Goal: Task Accomplishment & Management: Complete application form

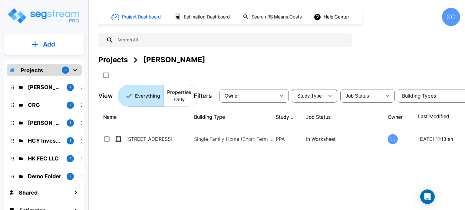
click at [134, 203] on div "Name Building Type Study Type Job Status Owner Last Modified Action 1150 Big Is…" at bounding box center [275, 171] width 355 height 130
click at [34, 103] on p "CRG" at bounding box center [45, 105] width 34 height 8
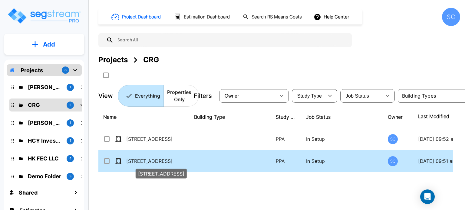
click at [133, 160] on p "222 Eagle Circle" at bounding box center [156, 161] width 61 height 7
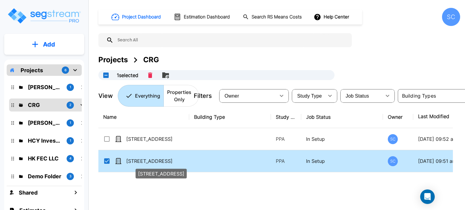
click at [133, 160] on p "222 Eagle Circle" at bounding box center [156, 161] width 61 height 7
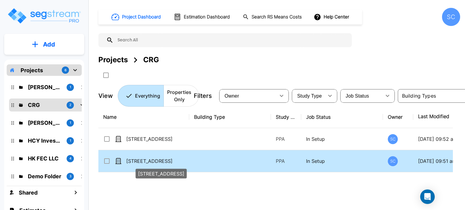
click at [133, 160] on p "[STREET_ADDRESS]" at bounding box center [156, 161] width 61 height 7
checkbox input "true"
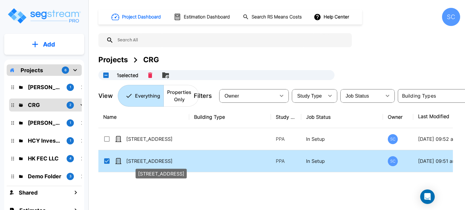
click at [133, 160] on p "[STREET_ADDRESS]" at bounding box center [156, 161] width 61 height 7
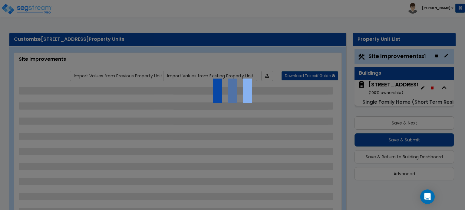
select select "2"
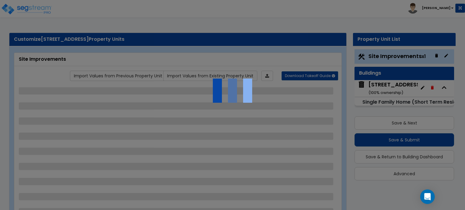
select select "2"
select select "1"
select select "2"
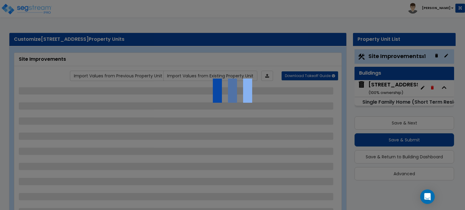
select select "2"
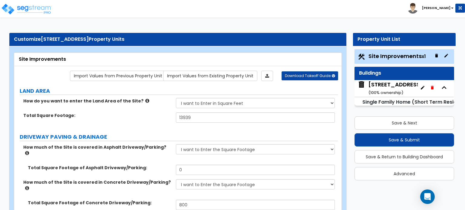
click at [407, 99] on small "Single Family Home (Short Term Residential Rental)" at bounding box center [426, 102] width 128 height 7
click at [444, 86] on icon "button" at bounding box center [444, 87] width 9 height 9
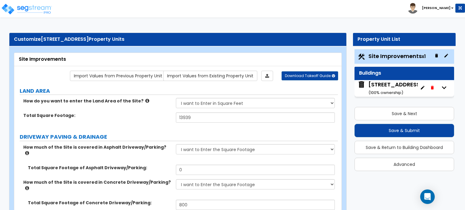
click at [444, 86] on icon "button" at bounding box center [444, 87] width 9 height 9
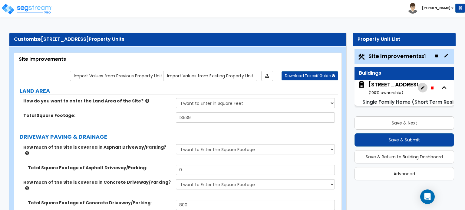
click at [423, 87] on icon "button" at bounding box center [423, 88] width 4 height 4
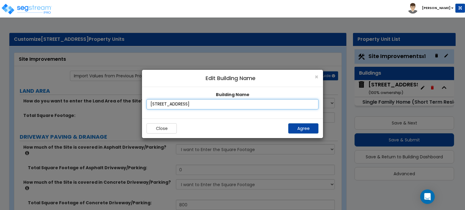
click at [260, 107] on input "[STREET_ADDRESS]" at bounding box center [233, 104] width 172 height 10
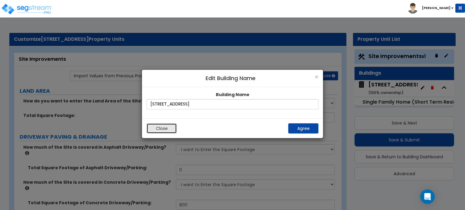
click at [162, 130] on button "Close" at bounding box center [162, 129] width 30 height 10
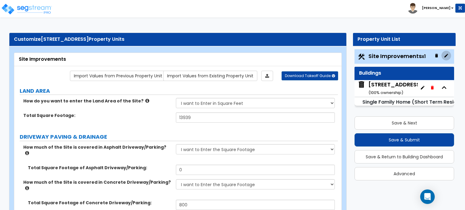
click at [446, 55] on icon "button" at bounding box center [446, 55] width 5 height 5
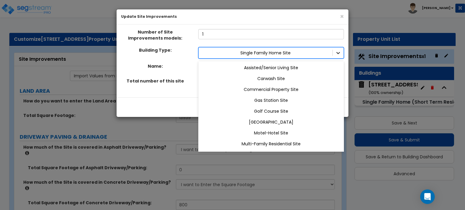
click at [336, 53] on icon at bounding box center [338, 53] width 6 height 6
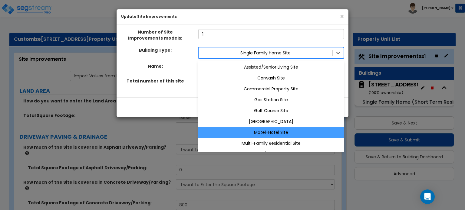
scroll to position [31, 0]
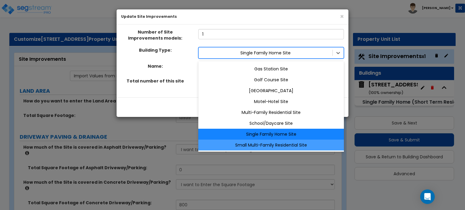
click at [273, 146] on div "Small Multi-Family Residential Site" at bounding box center [271, 145] width 146 height 11
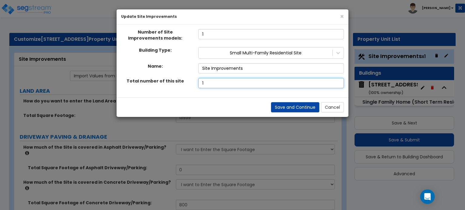
click at [274, 83] on input "1" at bounding box center [271, 83] width 146 height 10
click at [338, 82] on input "2" at bounding box center [271, 83] width 146 height 10
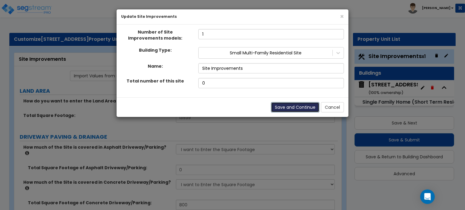
click at [297, 106] on button "Save and Continue" at bounding box center [295, 107] width 48 height 10
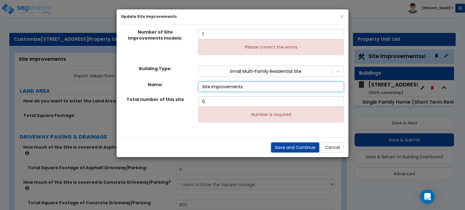
click at [221, 86] on input "Site Improvements" at bounding box center [271, 87] width 146 height 10
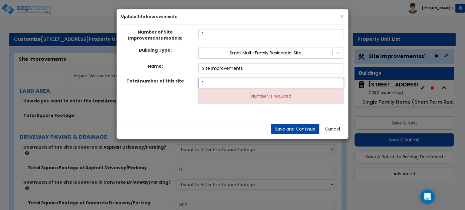
drag, startPoint x: 210, startPoint y: 101, endPoint x: 337, endPoint y: 99, distance: 126.9
type input "1"
click at [337, 88] on input "1" at bounding box center [271, 83] width 146 height 10
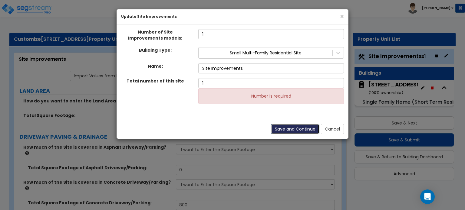
click at [298, 125] on button "Save and Continue" at bounding box center [295, 129] width 48 height 10
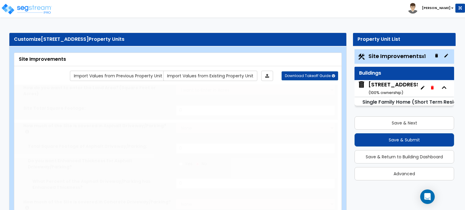
select select "2"
type input "13939"
select select "2"
type input "800"
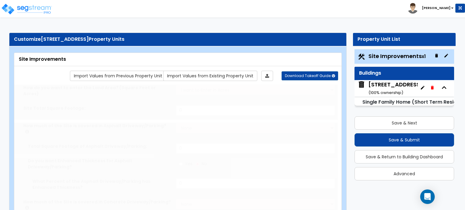
select select "2"
radio input "true"
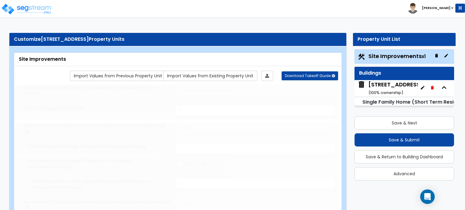
select select "1"
type input "200"
radio input "true"
select select "1"
type input "4"
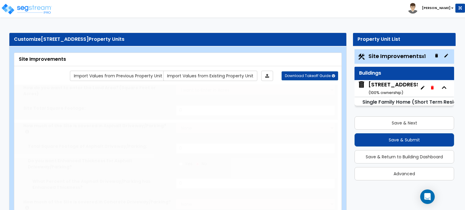
type input "1"
radio input "true"
type input "3"
type input "1"
select select "2"
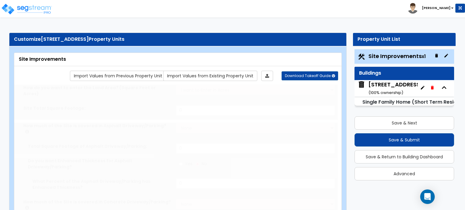
radio input "true"
select select "2"
type input "10"
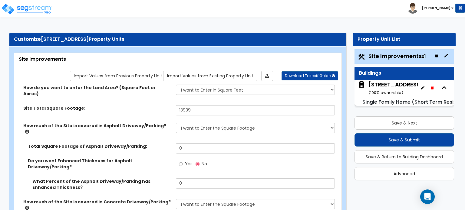
drag, startPoint x: 385, startPoint y: 100, endPoint x: 339, endPoint y: 31, distance: 82.7
click at [390, 100] on small "Single Family Home (Short Term Residential Rental)" at bounding box center [426, 102] width 128 height 7
click at [427, 103] on small "Single Family Home (Short Term Residential Rental)" at bounding box center [426, 102] width 128 height 7
click at [442, 90] on icon "button" at bounding box center [444, 87] width 9 height 9
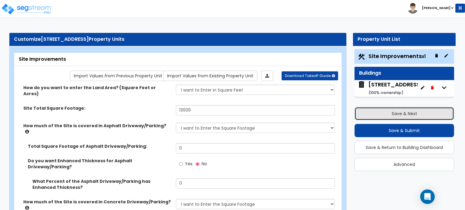
click at [388, 116] on button "Save & Next" at bounding box center [405, 113] width 100 height 13
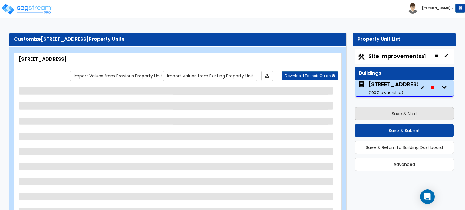
select select "1"
select select "7"
select select "1"
select select "2"
select select "4"
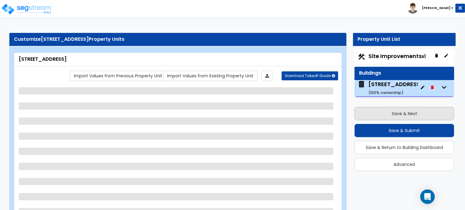
select select "2"
select select "1"
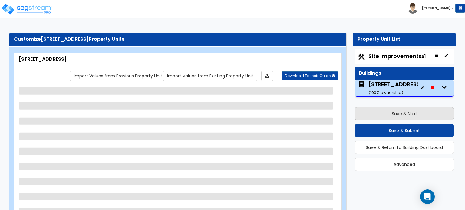
select select "1"
select select "3"
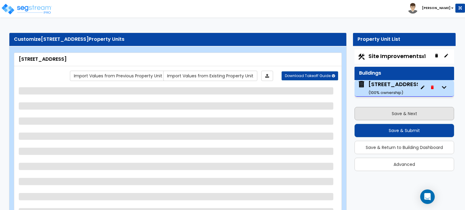
select select "1"
select select "3"
select select "2"
select select "4"
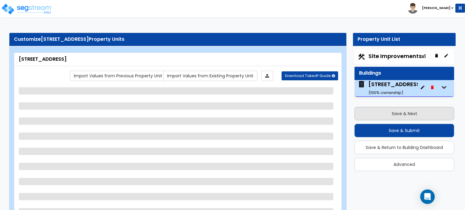
select select "1"
select select "2"
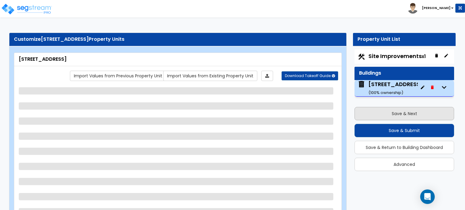
select select "2"
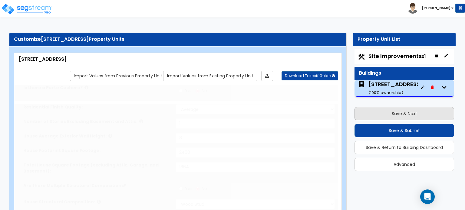
select select "1"
type input "2"
select select "2"
select select "1"
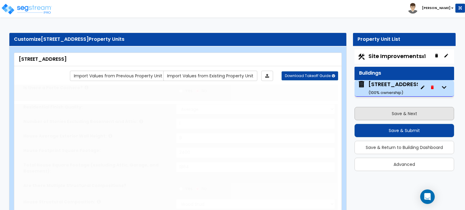
type input "2"
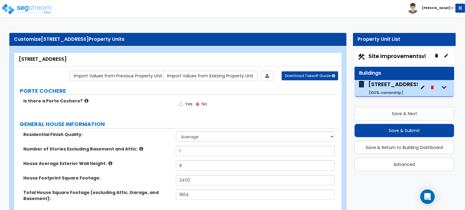
click at [437, 54] on icon "button" at bounding box center [436, 56] width 3 height 4
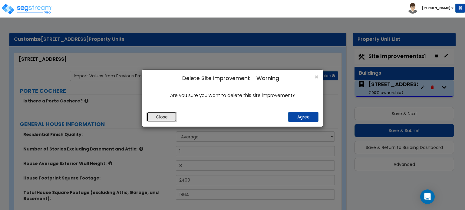
click at [159, 119] on button "Close" at bounding box center [162, 117] width 30 height 10
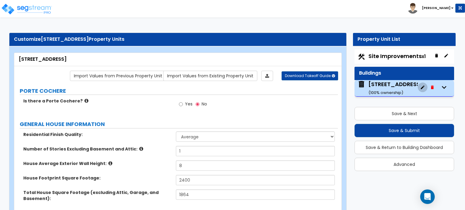
click at [421, 86] on icon "button" at bounding box center [422, 87] width 5 height 5
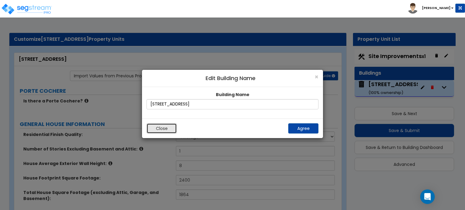
click at [154, 128] on button "Close" at bounding box center [162, 129] width 30 height 10
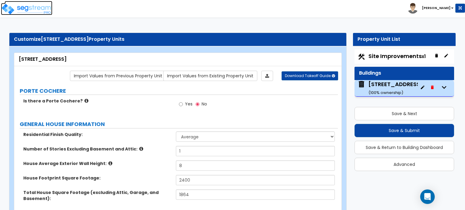
click at [28, 6] on img at bounding box center [26, 9] width 51 height 12
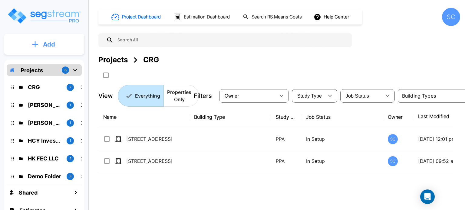
click at [63, 48] on button "Add" at bounding box center [44, 45] width 80 height 18
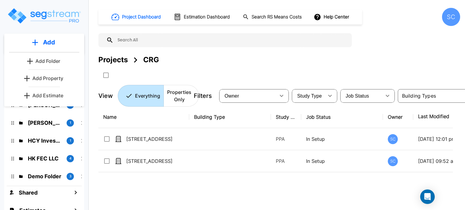
click at [58, 81] on p "Add Property" at bounding box center [47, 78] width 31 height 7
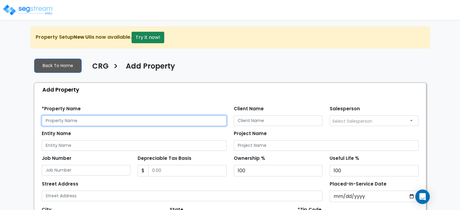
click at [148, 124] on input "text" at bounding box center [134, 121] width 185 height 11
type input "[STREET_ADDRESS]"
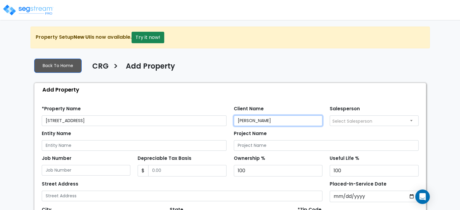
type input "Chad G"
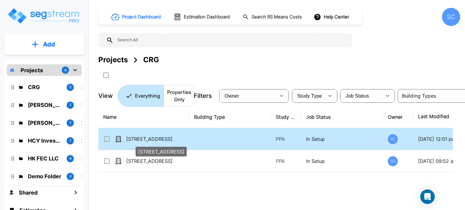
click at [142, 140] on p "[STREET_ADDRESS]" at bounding box center [156, 139] width 61 height 7
checkbox input "true"
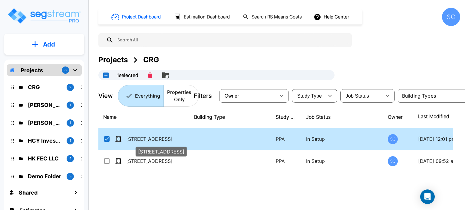
click at [142, 140] on p "[STREET_ADDRESS]" at bounding box center [156, 139] width 61 height 7
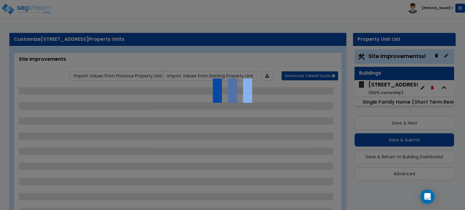
click at [404, 157] on div at bounding box center [232, 105] width 465 height 210
select select "2"
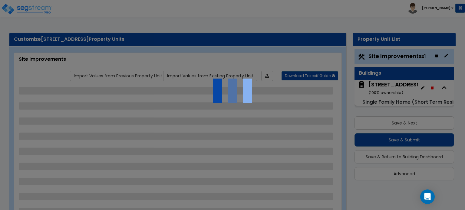
select select "2"
select select "1"
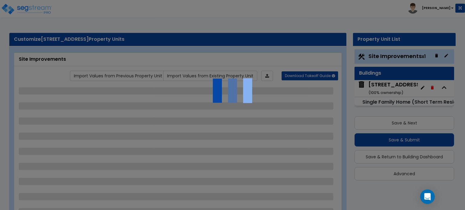
select select "2"
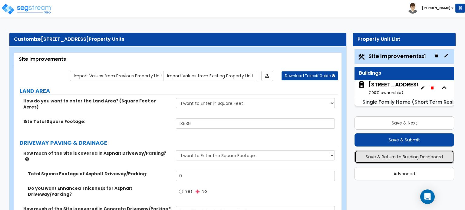
click at [404, 157] on button "Save & Return to Building Dashboard" at bounding box center [405, 156] width 100 height 13
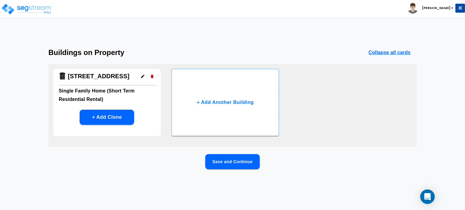
click at [141, 75] on icon "button" at bounding box center [142, 76] width 5 height 5
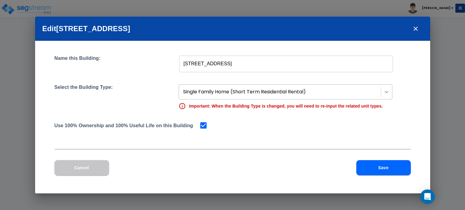
click at [389, 93] on icon at bounding box center [387, 92] width 6 height 6
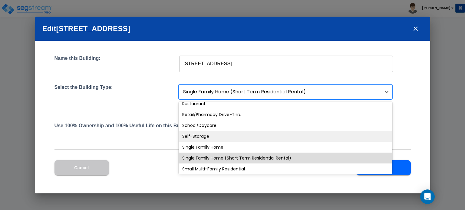
scroll to position [515, 0]
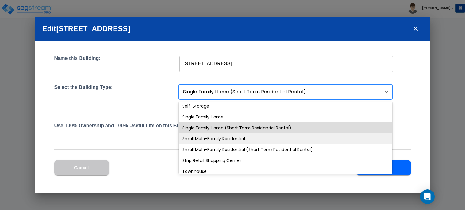
click at [222, 142] on div "Small Multi-Family Residential" at bounding box center [286, 139] width 214 height 11
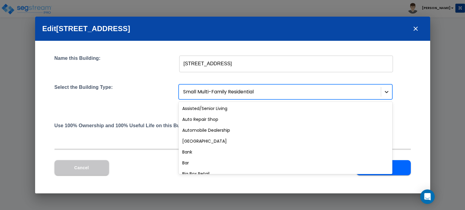
click at [386, 96] on div at bounding box center [386, 92] width 11 height 11
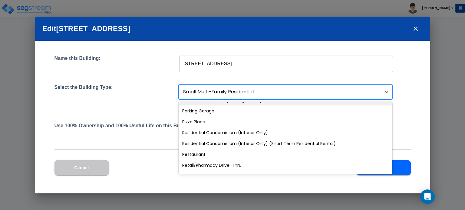
scroll to position [454, 0]
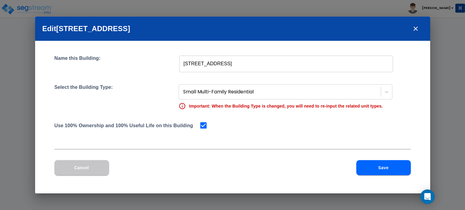
click at [162, 141] on div "Name this Building: 222 Eagle Circle ​ Select the Building Type: Small Multi-Fa…" at bounding box center [232, 98] width 356 height 86
click at [379, 169] on button "Save" at bounding box center [383, 167] width 54 height 15
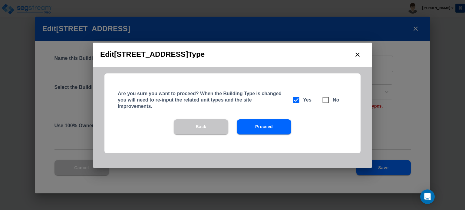
click at [259, 128] on button "Proceed" at bounding box center [264, 127] width 54 height 15
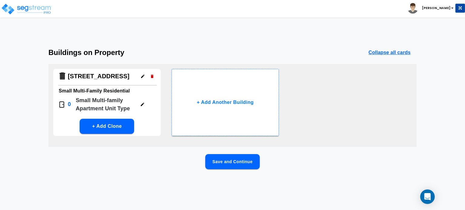
click at [144, 103] on icon "button" at bounding box center [142, 104] width 3 height 3
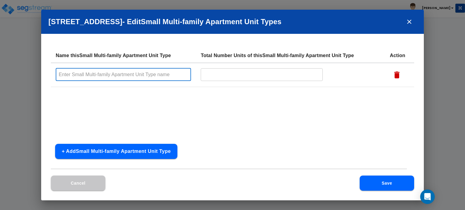
click at [155, 77] on input "text" at bounding box center [123, 74] width 135 height 13
click at [167, 72] on input "text" at bounding box center [123, 74] width 135 height 13
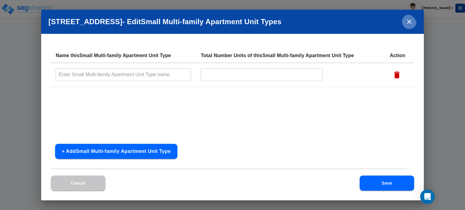
click at [410, 21] on icon "close" at bounding box center [409, 21] width 7 height 7
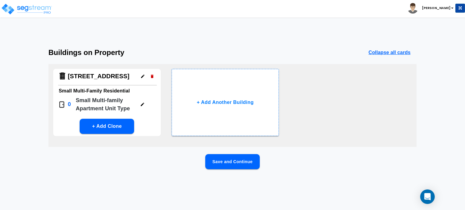
click at [141, 75] on icon "button" at bounding box center [142, 76] width 5 height 5
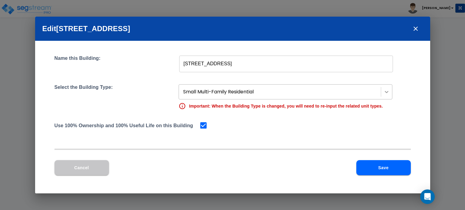
click at [387, 94] on icon at bounding box center [387, 92] width 6 height 6
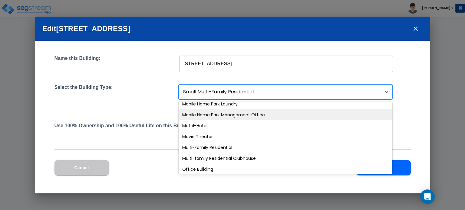
scroll to position [363, 0]
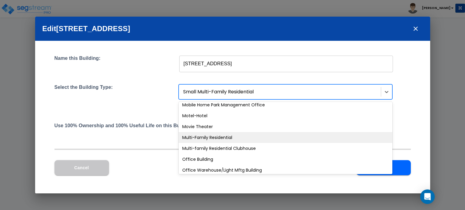
click at [360, 137] on div "Multi-Family Residential" at bounding box center [286, 137] width 214 height 11
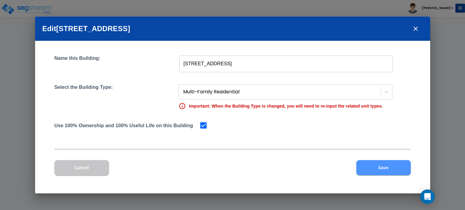
click at [384, 167] on button "Save" at bounding box center [383, 167] width 54 height 15
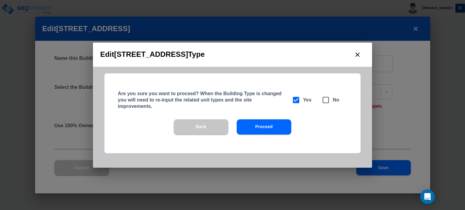
click at [266, 130] on button "Proceed" at bounding box center [264, 127] width 54 height 15
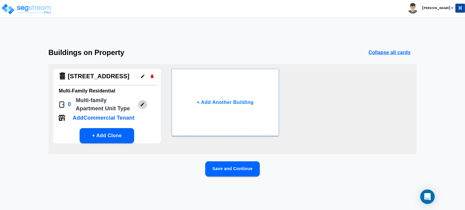
click at [140, 105] on icon "button" at bounding box center [142, 104] width 5 height 5
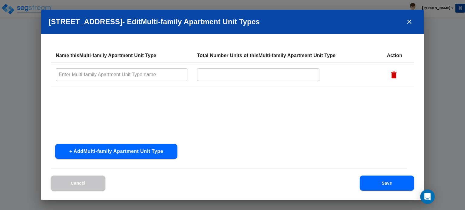
click at [116, 74] on input "text" at bounding box center [122, 74] width 132 height 13
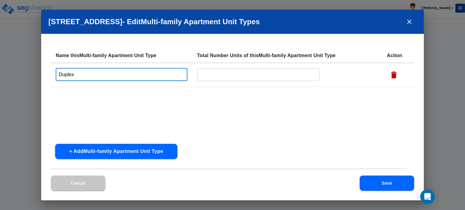
type input "Duplex"
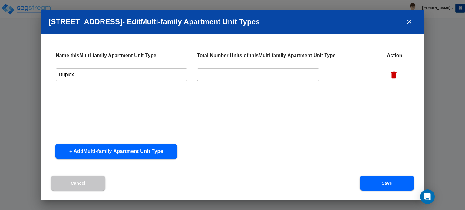
click at [162, 121] on div "Name this Multi-family Apartment Unit Type Total Number Units of this Multi-fam…" at bounding box center [232, 93] width 363 height 91
click at [378, 180] on button "Save" at bounding box center [387, 183] width 54 height 15
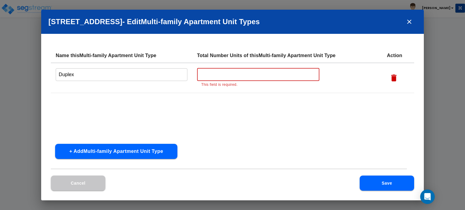
click at [241, 78] on input "text" at bounding box center [258, 74] width 123 height 13
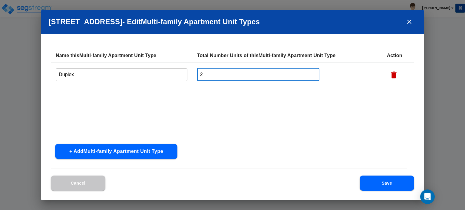
type input "2"
click at [392, 186] on button "Save" at bounding box center [387, 183] width 54 height 15
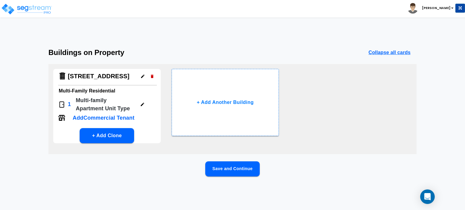
click at [111, 99] on p "Multi-family Apartment Unit Type" at bounding box center [106, 105] width 60 height 16
click at [237, 170] on button "Save and Continue" at bounding box center [232, 169] width 54 height 15
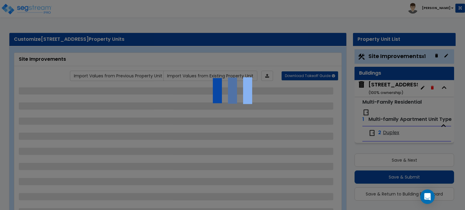
scroll to position [16, 0]
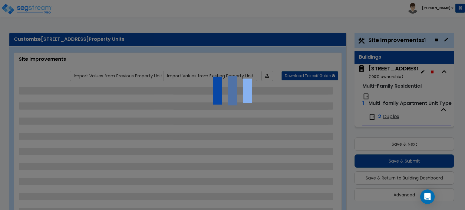
select select "2"
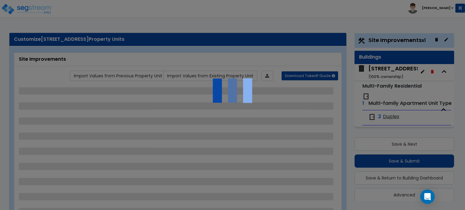
select select "2"
select select "1"
select select "2"
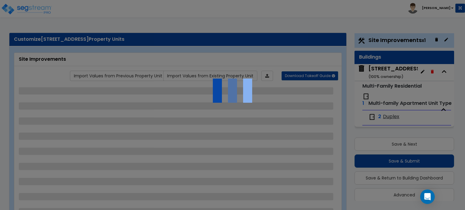
select select "2"
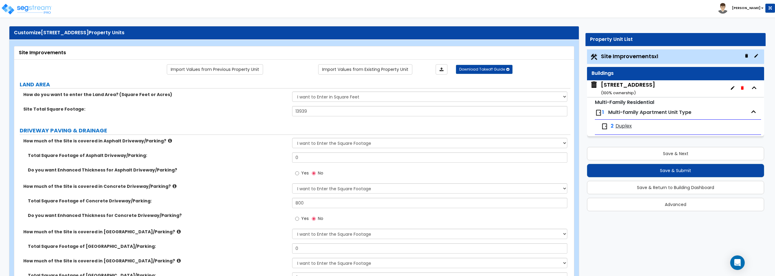
scroll to position [0, 0]
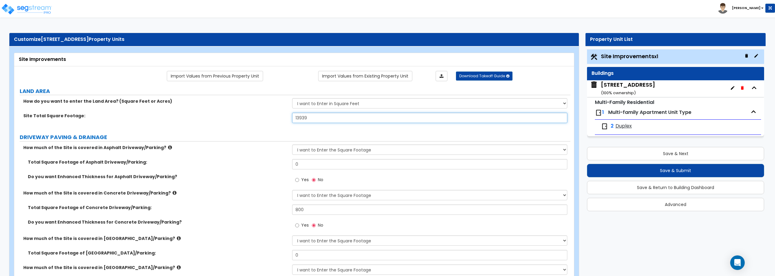
click at [345, 116] on input "13939" at bounding box center [429, 118] width 275 height 10
drag, startPoint x: 23, startPoint y: 101, endPoint x: 151, endPoint y: 94, distance: 128.8
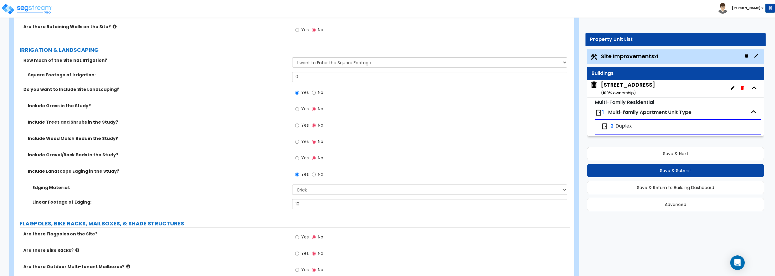
scroll to position [820, 0]
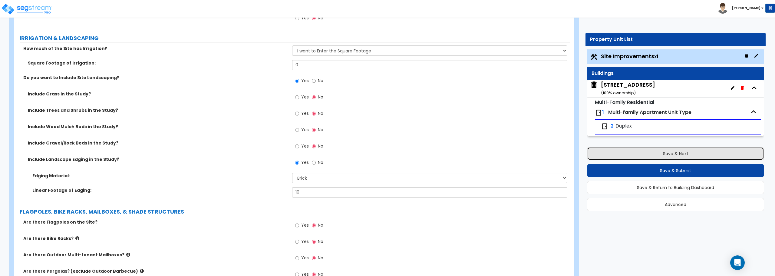
click at [465, 156] on button "Save & Next" at bounding box center [675, 153] width 177 height 13
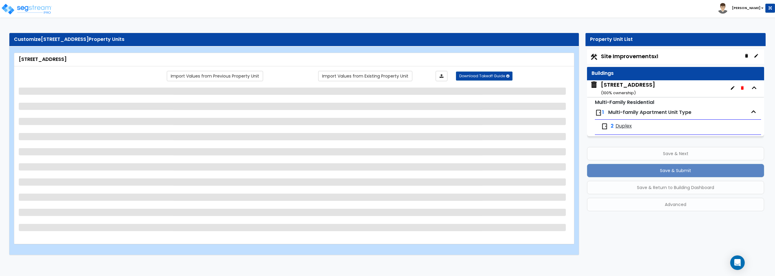
scroll to position [0, 0]
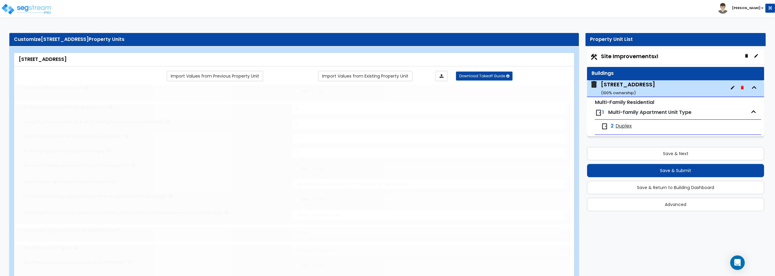
type input "1"
select select "7"
radio input "true"
type input "2"
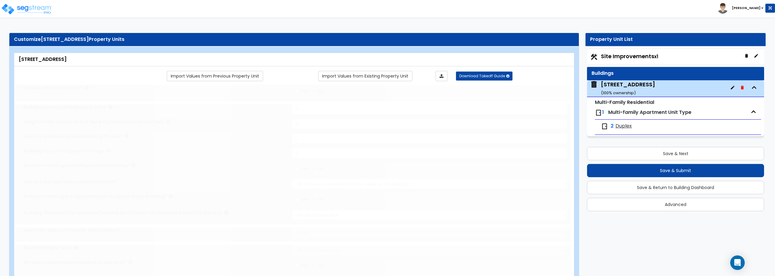
type input "2"
select select "1"
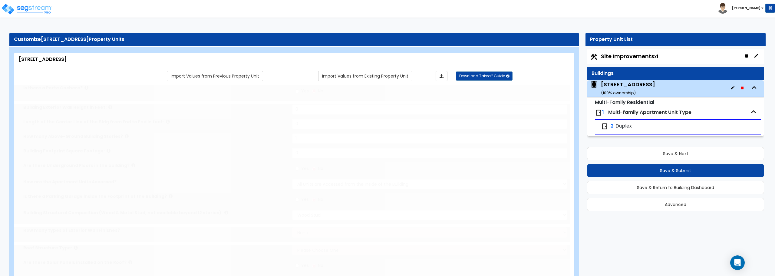
type input "2"
select select "2"
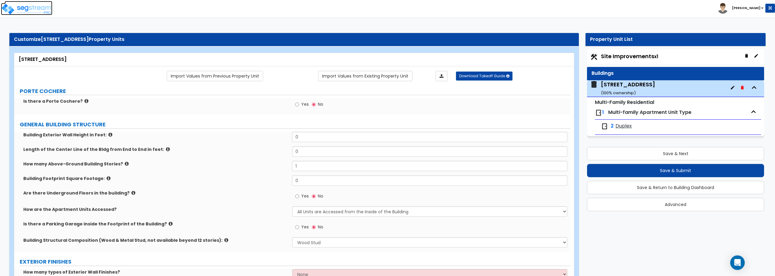
click at [22, 10] on img at bounding box center [26, 9] width 51 height 12
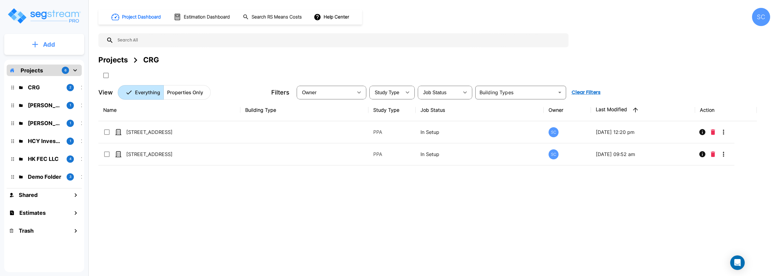
click at [51, 46] on p "Add" at bounding box center [49, 44] width 12 height 9
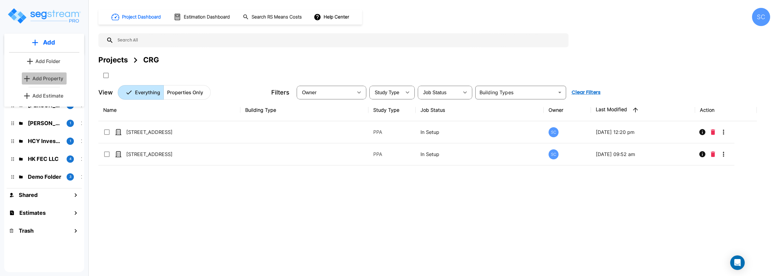
click at [49, 79] on p "Add Property" at bounding box center [47, 78] width 31 height 7
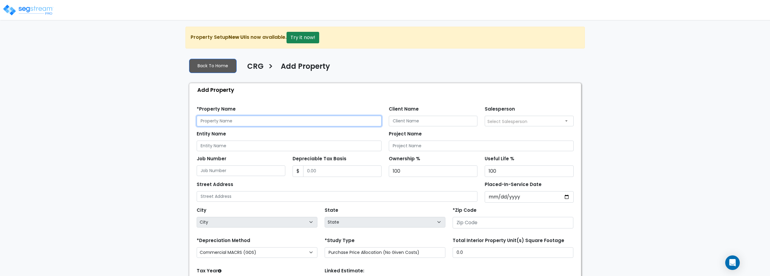
click at [301, 117] on input "text" at bounding box center [289, 121] width 185 height 11
type input "T"
click at [25, 7] on img at bounding box center [27, 10] width 51 height 12
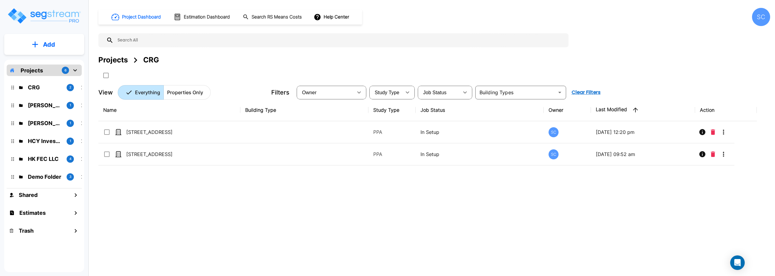
click at [36, 70] on p "Projects" at bounding box center [32, 70] width 22 height 8
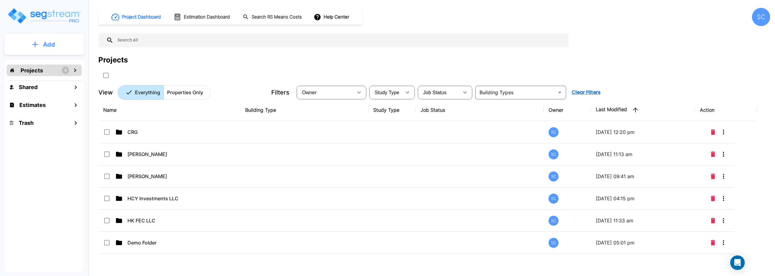
click at [47, 41] on p "Add" at bounding box center [49, 44] width 12 height 9
click at [48, 60] on p "Add Folder" at bounding box center [47, 61] width 25 height 7
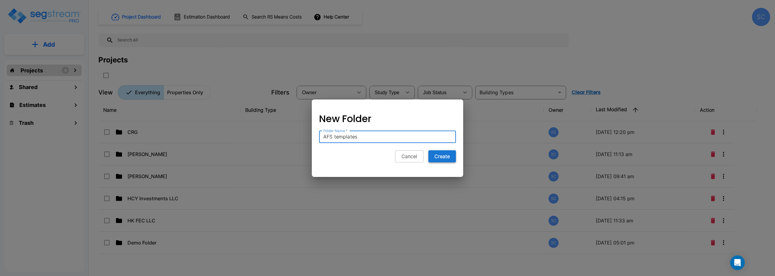
type input "AFS templates"
click at [450, 158] on button "Create" at bounding box center [442, 156] width 28 height 12
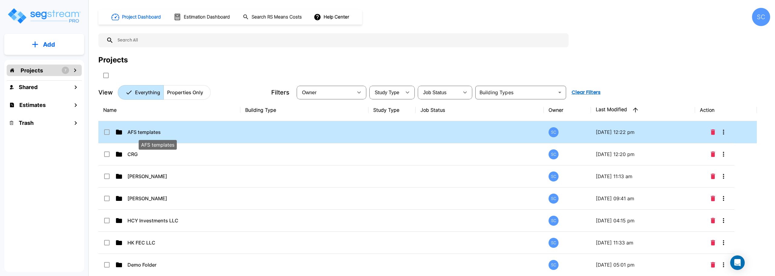
click at [144, 132] on p "AFS templates" at bounding box center [157, 131] width 61 height 7
checkbox input "true"
click at [144, 132] on p "AFS templates" at bounding box center [157, 131] width 61 height 7
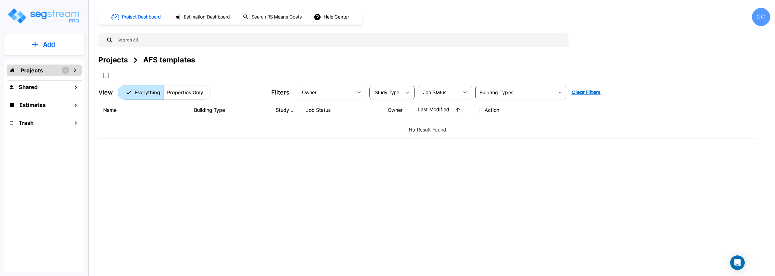
click at [63, 50] on button "Add" at bounding box center [44, 45] width 80 height 18
click at [59, 79] on p "Add Property" at bounding box center [47, 78] width 31 height 7
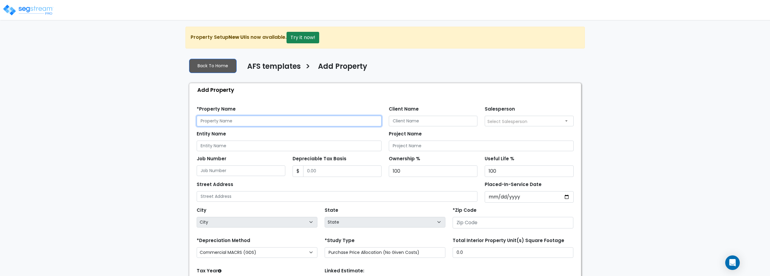
click at [243, 122] on input "text" at bounding box center [289, 121] width 185 height 11
type input "Duplex"
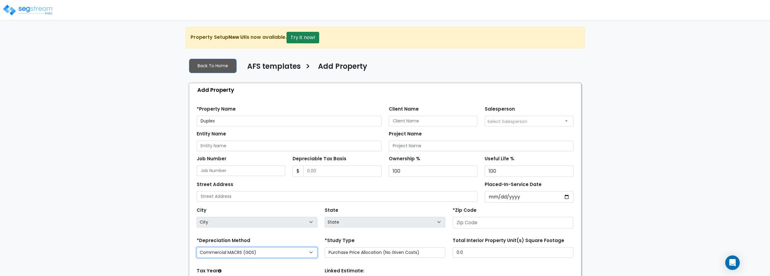
click at [257, 251] on select "Commercial MACRS (GDS) Residential Rental MACRS (GDS) Commercial MACRS (GDS) QIP" at bounding box center [257, 252] width 121 height 11
select select "RRM(_49"
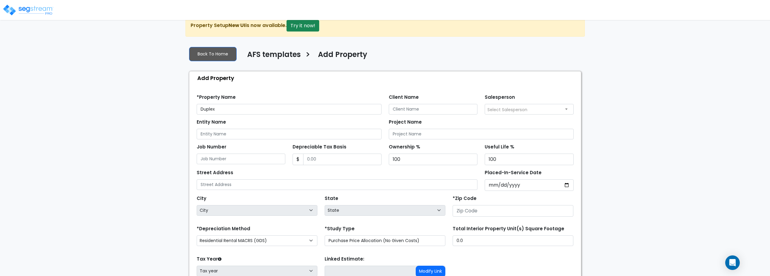
scroll to position [30, 0]
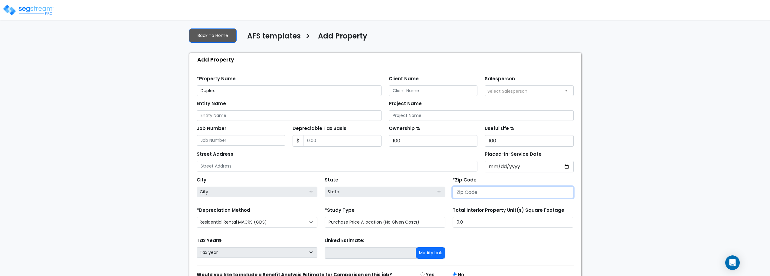
click at [480, 189] on input "number" at bounding box center [513, 192] width 121 height 12
type input "6"
select select "IL"
type input "65"
select select "MO"
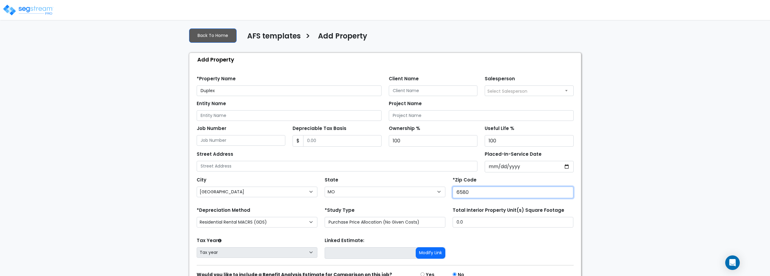
type input "65804"
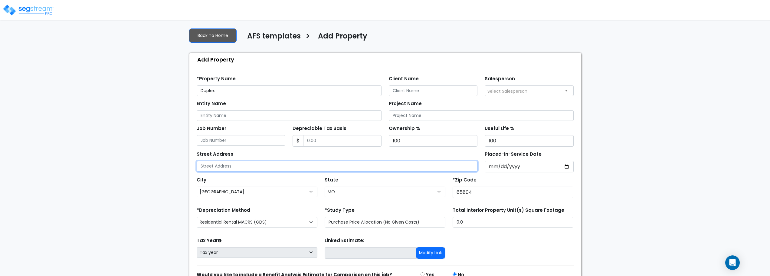
type input "1664 E Sunshine St."
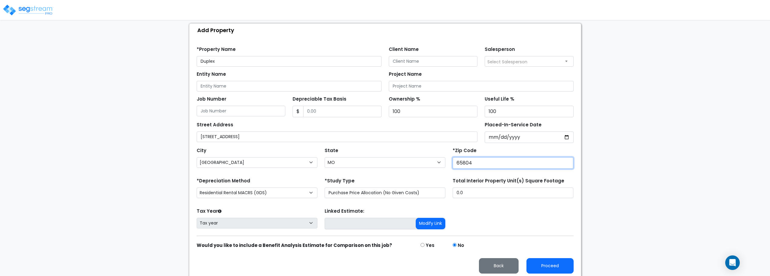
scroll to position [62, 0]
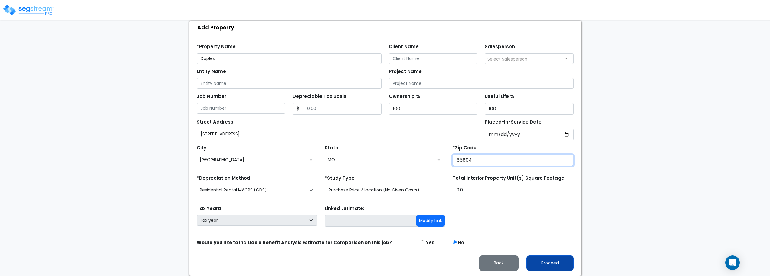
type input "65804"
click at [548, 265] on button "Proceed" at bounding box center [550, 262] width 47 height 15
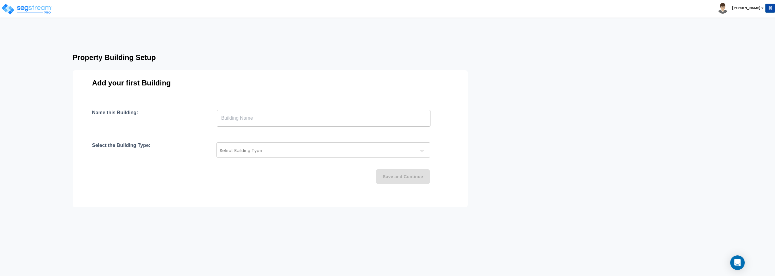
click at [298, 118] on input "text" at bounding box center [324, 118] width 214 height 17
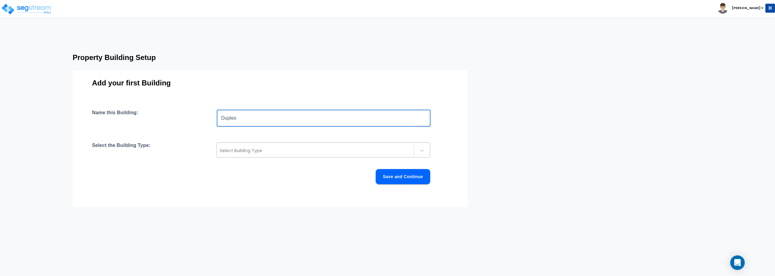
type input "Duplex"
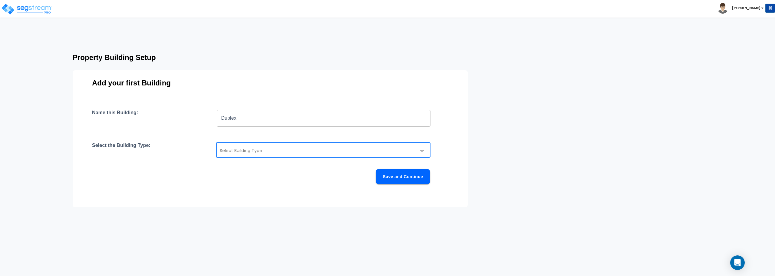
click at [341, 155] on div "Select Building Type" at bounding box center [315, 151] width 197 height 10
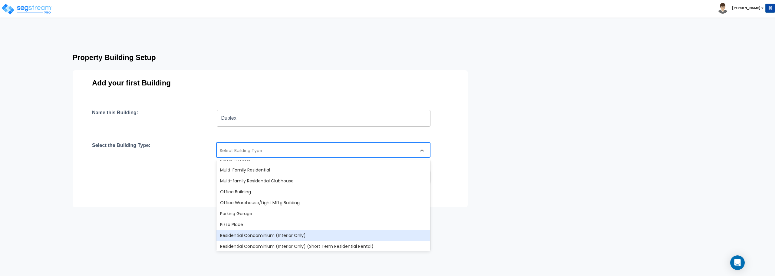
scroll to position [371, 0]
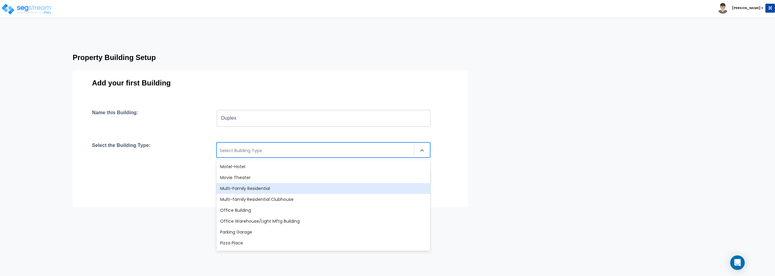
click at [290, 189] on div "Multi-Family Residential" at bounding box center [323, 188] width 214 height 11
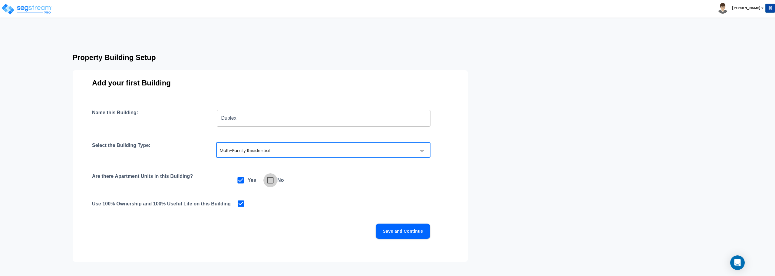
click at [272, 181] on icon at bounding box center [270, 180] width 8 height 8
checkbox input "false"
checkbox input "true"
click at [406, 235] on button "Save and Continue" at bounding box center [403, 230] width 54 height 15
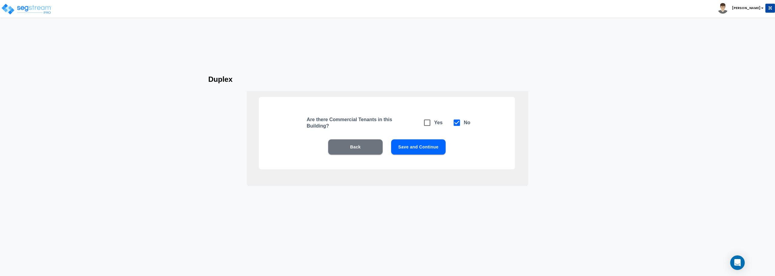
click at [413, 146] on button "Save and Continue" at bounding box center [418, 146] width 54 height 15
click at [426, 121] on input "checkbox" at bounding box center [423, 119] width 6 height 5
checkbox input "true"
checkbox input "false"
click at [424, 147] on button "Save and Continue" at bounding box center [418, 146] width 54 height 15
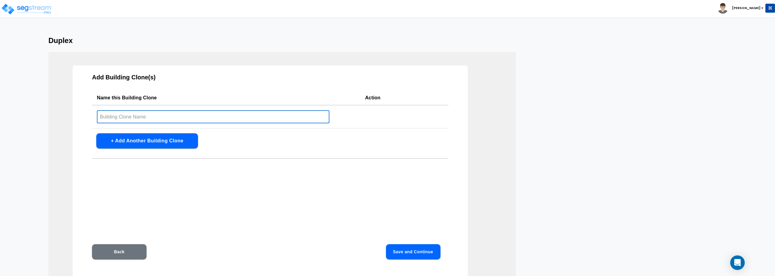
click at [239, 117] on input "text" at bounding box center [213, 116] width 233 height 13
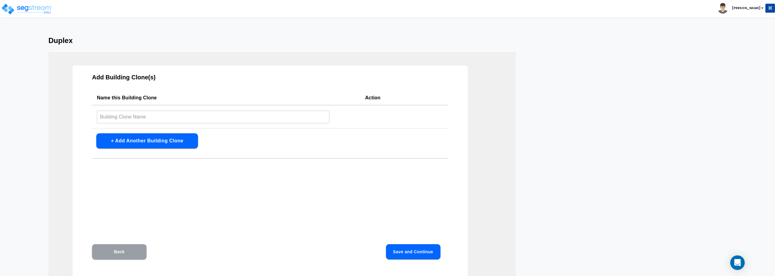
click at [126, 247] on button "Back" at bounding box center [119, 251] width 54 height 15
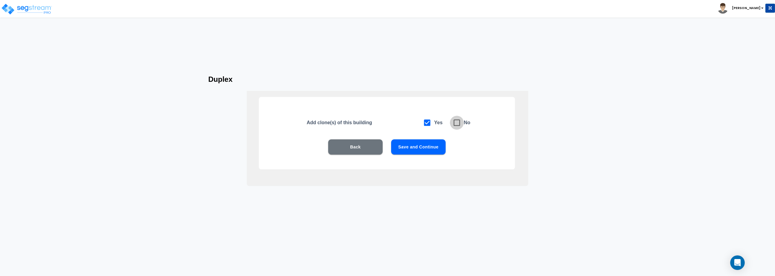
click at [454, 122] on icon at bounding box center [457, 123] width 6 height 6
checkbox input "false"
checkbox input "true"
click at [430, 145] on button "Save and Continue" at bounding box center [418, 146] width 54 height 15
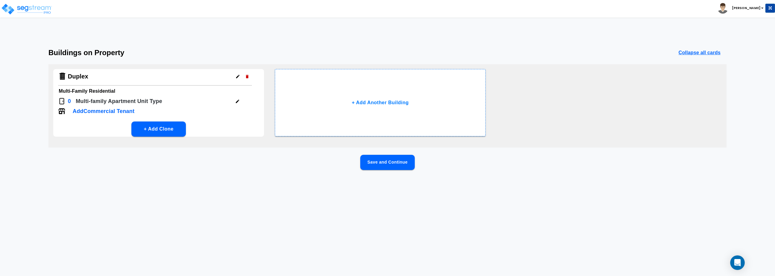
click at [396, 161] on button "Save and Continue" at bounding box center [387, 162] width 54 height 15
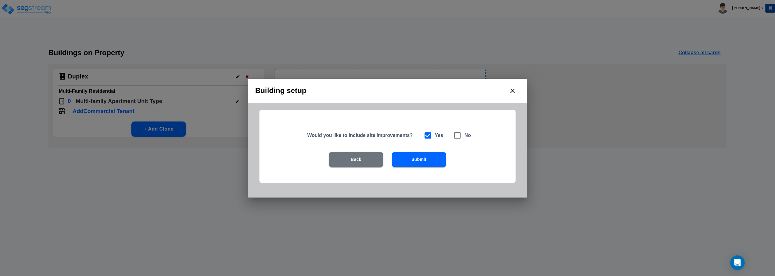
click at [417, 158] on button "Submit" at bounding box center [419, 159] width 54 height 15
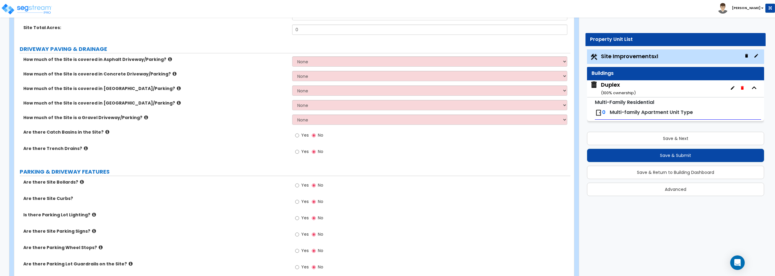
scroll to position [91, 0]
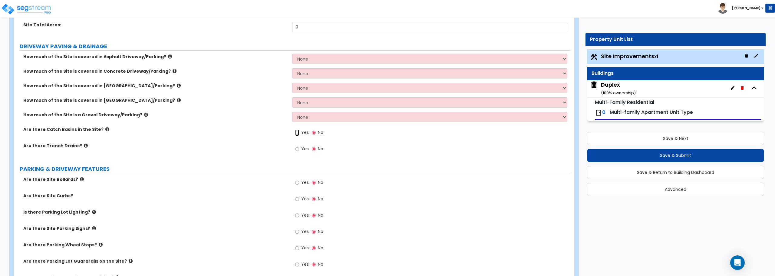
click at [299, 133] on input "Yes" at bounding box center [297, 132] width 4 height 7
radio input "true"
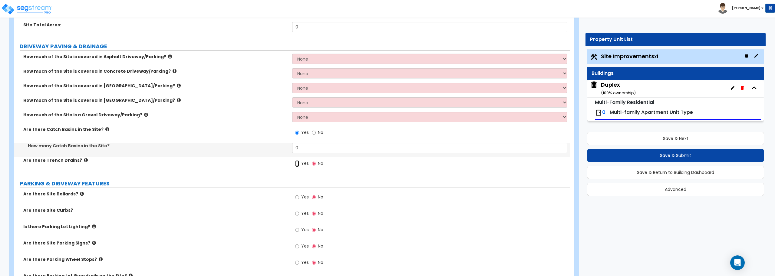
click at [296, 163] on input "Yes" at bounding box center [297, 163] width 4 height 7
radio input "true"
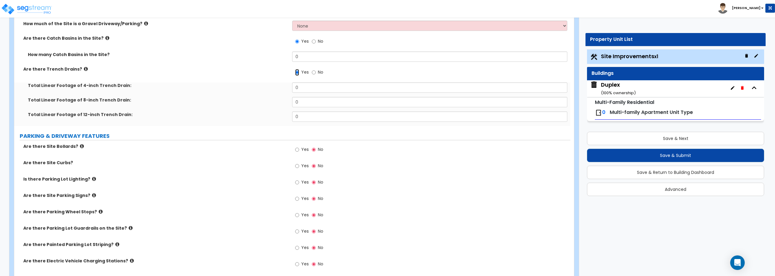
scroll to position [212, 0]
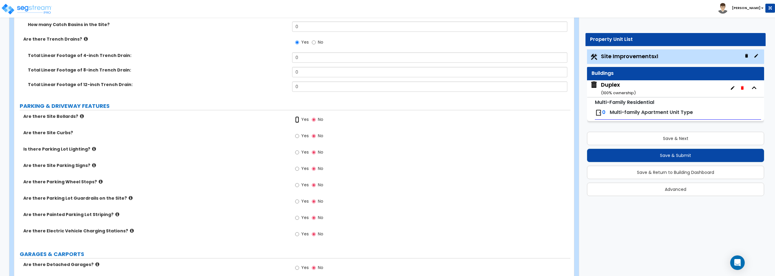
click at [299, 118] on input "Yes" at bounding box center [297, 119] width 4 height 7
radio input "true"
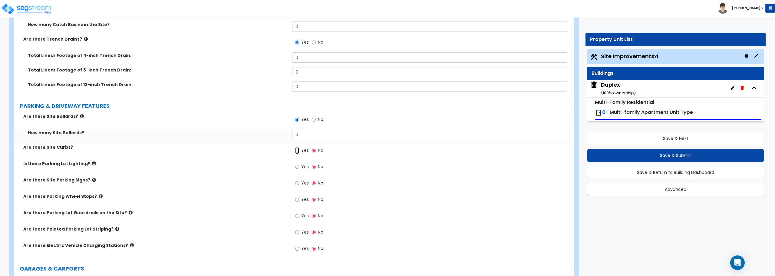
click at [298, 150] on input "Yes" at bounding box center [297, 150] width 4 height 7
radio input "true"
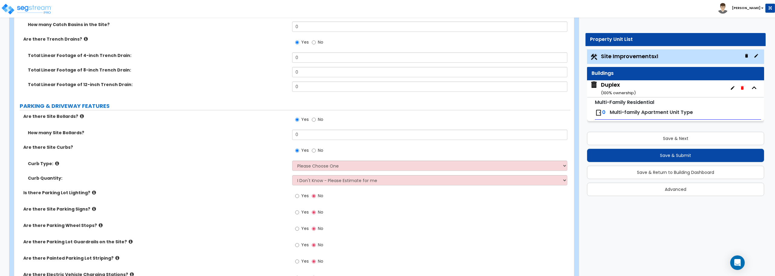
click at [295, 198] on div "Yes No" at bounding box center [309, 197] width 34 height 14
click at [307, 165] on select "Please Choose One Curb (Only) Curb & Gutter Asphalt Berm" at bounding box center [429, 165] width 275 height 10
click at [297, 196] on input "Yes" at bounding box center [297, 196] width 4 height 7
radio input "true"
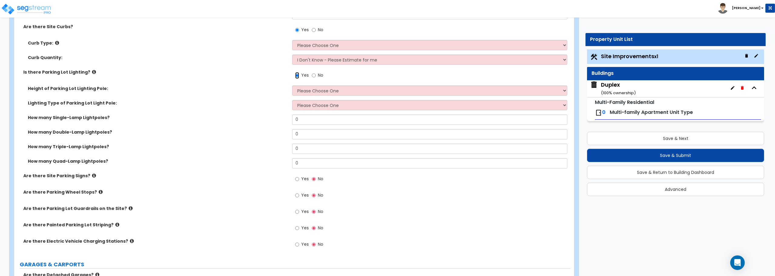
scroll to position [333, 0]
click at [298, 179] on input "Yes" at bounding box center [297, 178] width 4 height 7
radio input "true"
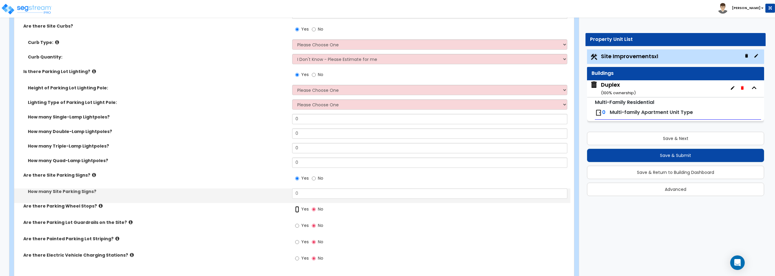
click at [296, 211] on input "Yes" at bounding box center [297, 209] width 4 height 7
radio input "true"
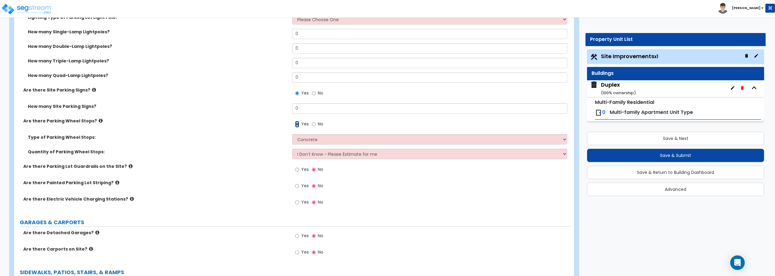
scroll to position [424, 0]
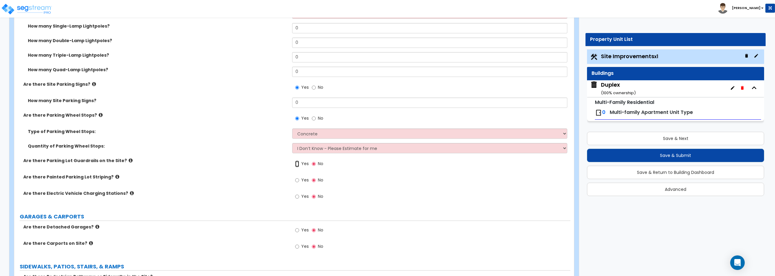
click at [296, 165] on input "Yes" at bounding box center [297, 163] width 4 height 7
radio input "true"
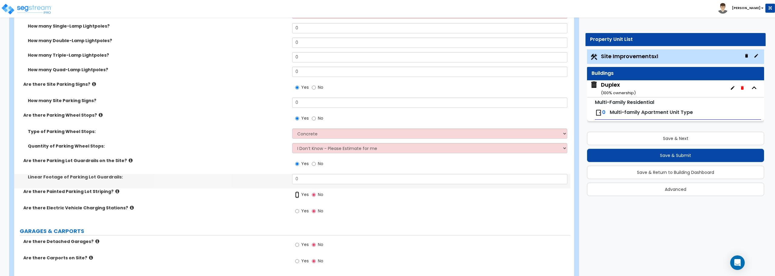
click at [297, 197] on input "Yes" at bounding box center [297, 194] width 4 height 7
radio input "true"
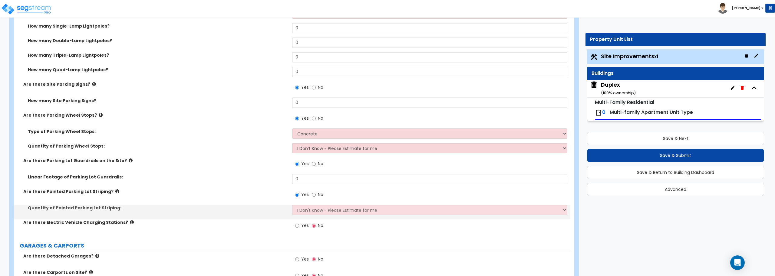
click at [297, 221] on label "Yes" at bounding box center [302, 226] width 14 height 10
click at [297, 222] on input "Yes" at bounding box center [297, 225] width 4 height 7
radio input "true"
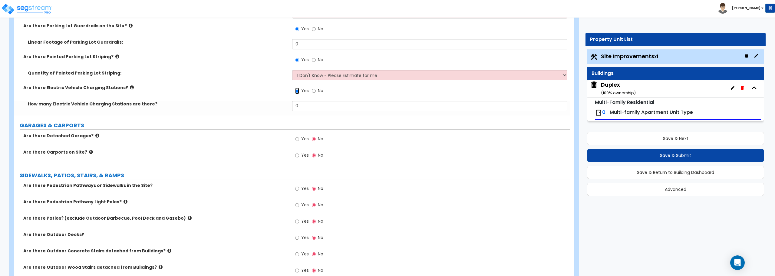
scroll to position [575, 0]
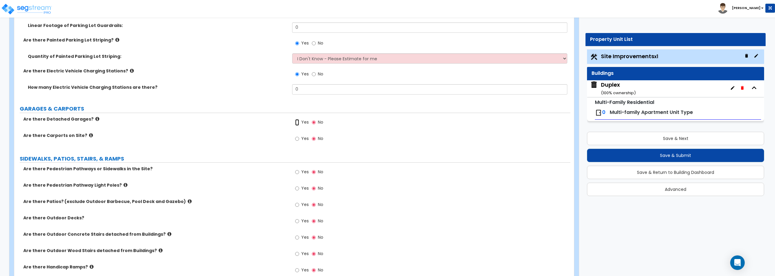
click at [296, 121] on input "Yes" at bounding box center [297, 122] width 4 height 7
radio input "true"
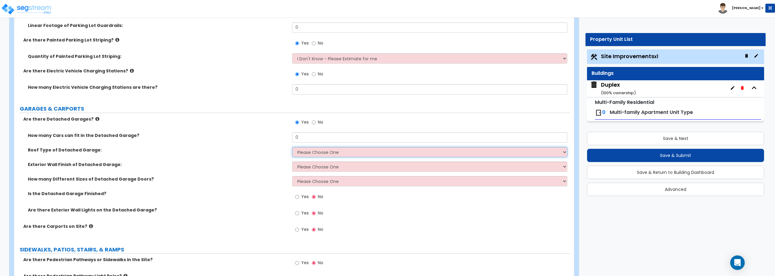
click at [316, 155] on select "Please Choose One Gabled Roof Flat Roof" at bounding box center [429, 152] width 275 height 10
click at [297, 196] on input "Yes" at bounding box center [297, 196] width 4 height 7
radio input "true"
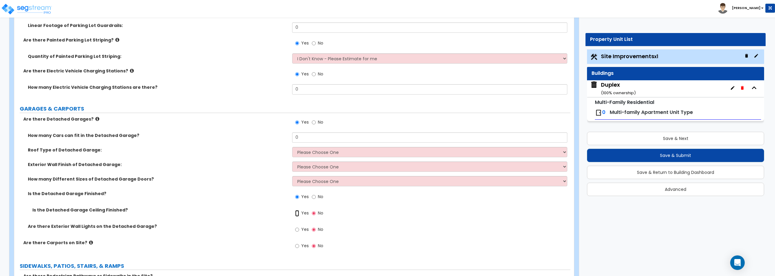
click at [298, 213] on input "Yes" at bounding box center [297, 213] width 4 height 7
radio input "true"
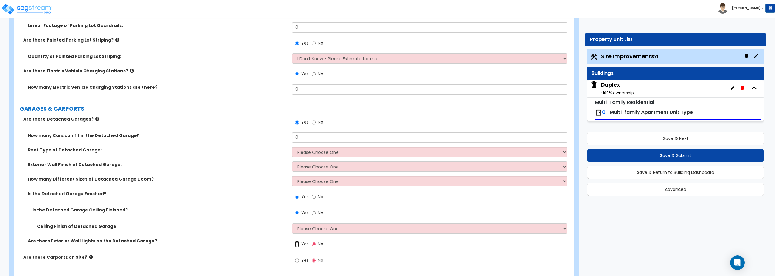
click at [298, 243] on input "Yes" at bounding box center [297, 244] width 4 height 7
radio input "true"
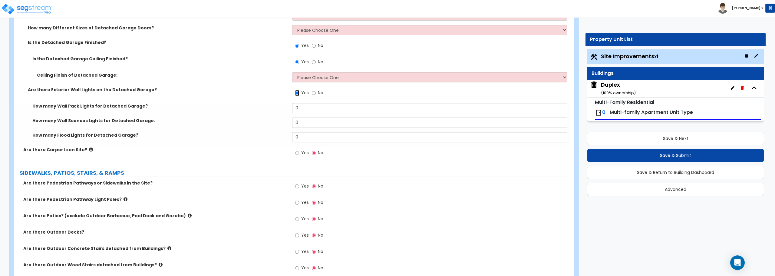
scroll to position [727, 0]
click at [295, 154] on input "Yes" at bounding box center [297, 152] width 4 height 7
radio input "true"
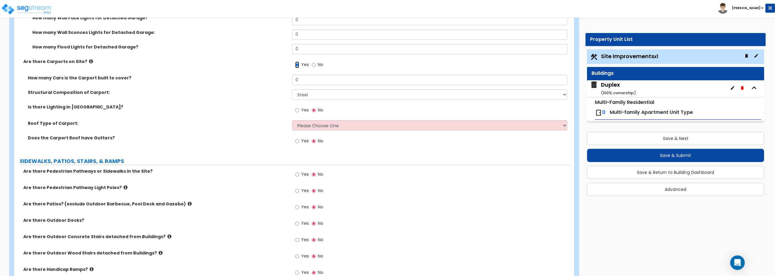
scroll to position [817, 0]
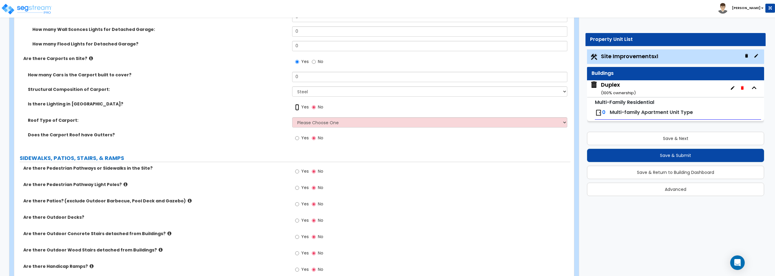
click at [297, 107] on input "Yes" at bounding box center [297, 107] width 4 height 7
radio input "true"
click at [297, 138] on input "Yes" at bounding box center [297, 138] width 4 height 7
radio input "true"
click at [299, 170] on input "Yes" at bounding box center [297, 171] width 4 height 7
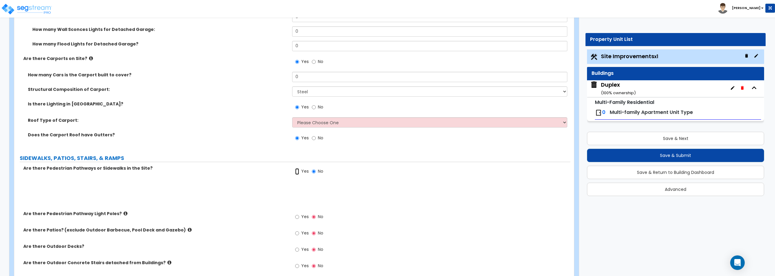
radio input "true"
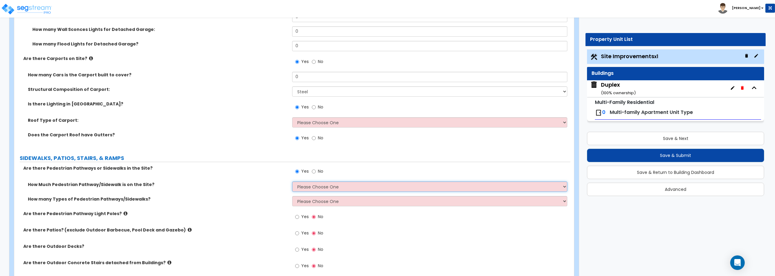
click at [303, 189] on select "Please Choose One I Don't Know, Please Estimate For Me Enter Linear Footage" at bounding box center [429, 186] width 275 height 10
click at [303, 188] on select "Please Choose One I Don't Know, Please Estimate For Me Enter Linear Footage" at bounding box center [429, 186] width 275 height 10
click at [299, 216] on input "Yes" at bounding box center [297, 216] width 4 height 7
radio input "true"
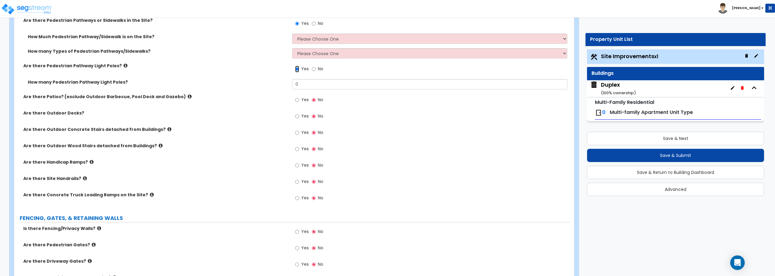
scroll to position [969, 0]
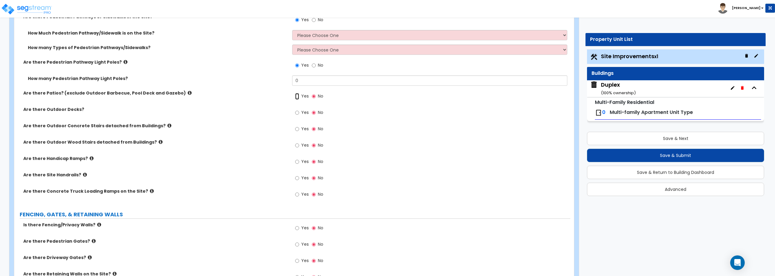
click at [298, 95] on input "Yes" at bounding box center [297, 96] width 4 height 7
radio input "true"
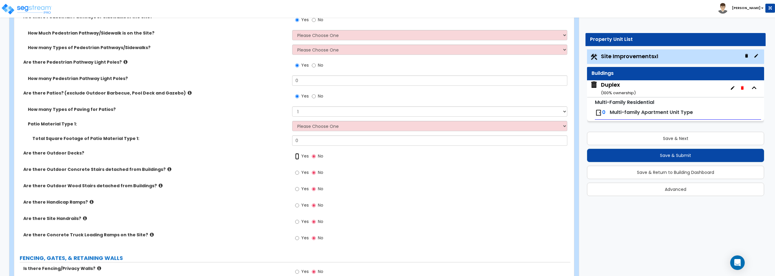
click at [295, 156] on input "Yes" at bounding box center [297, 156] width 4 height 7
radio input "true"
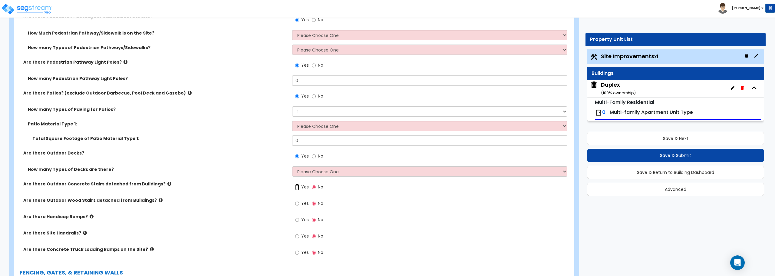
click at [298, 186] on input "Yes" at bounding box center [297, 187] width 4 height 7
radio input "true"
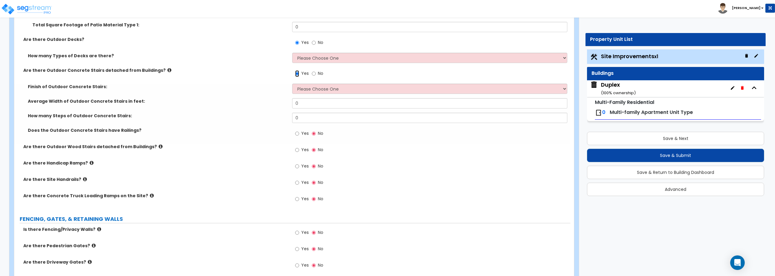
scroll to position [1090, 0]
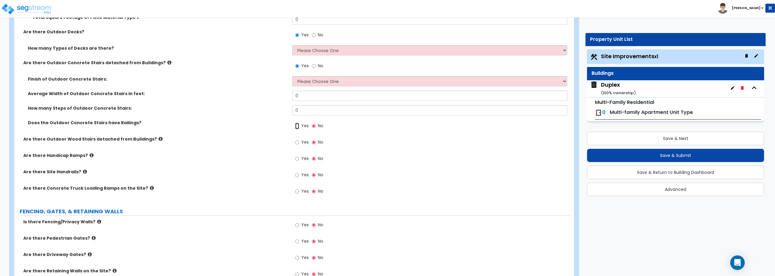
drag, startPoint x: 297, startPoint y: 127, endPoint x: 295, endPoint y: 136, distance: 8.7
click at [297, 127] on input "Yes" at bounding box center [297, 126] width 4 height 7
radio input "true"
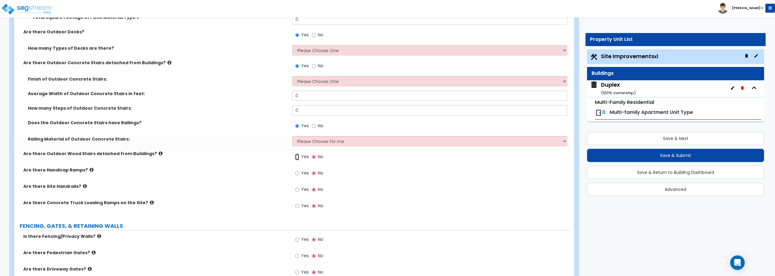
click at [296, 158] on input "Yes" at bounding box center [297, 156] width 4 height 7
radio input "true"
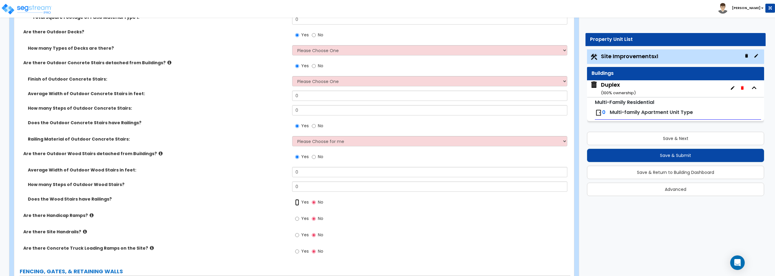
click at [298, 202] on input "Yes" at bounding box center [297, 202] width 4 height 7
radio input "true"
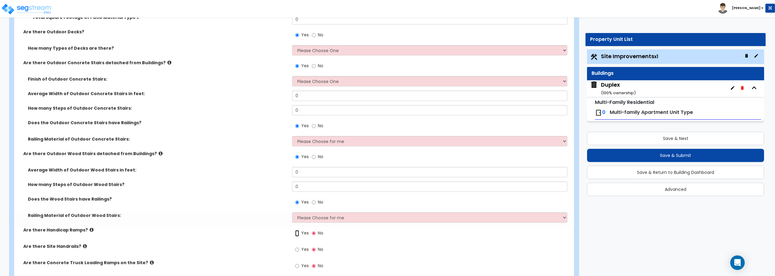
click at [297, 233] on input "Yes" at bounding box center [297, 233] width 4 height 7
radio input "true"
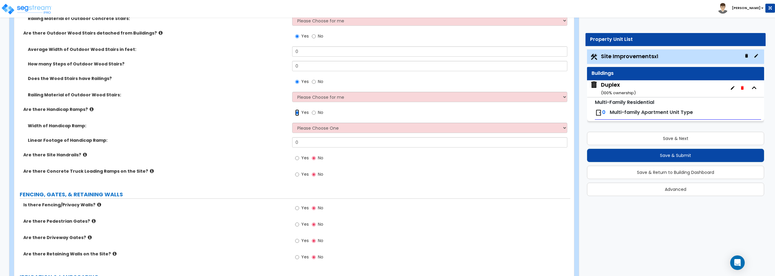
scroll to position [1211, 0]
click at [297, 157] on input "Yes" at bounding box center [297, 157] width 4 height 7
radio input "true"
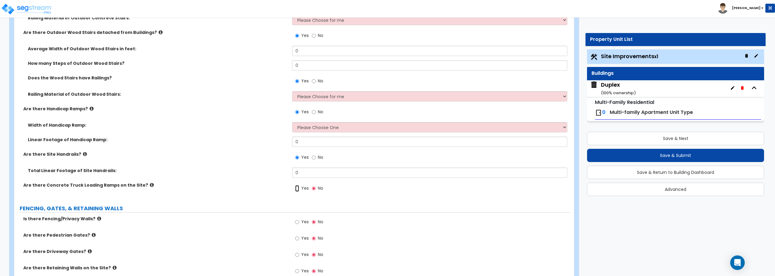
click at [298, 187] on input "Yes" at bounding box center [297, 188] width 4 height 7
radio input "true"
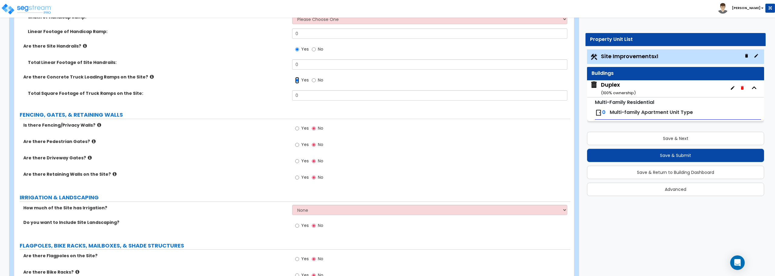
scroll to position [1362, 0]
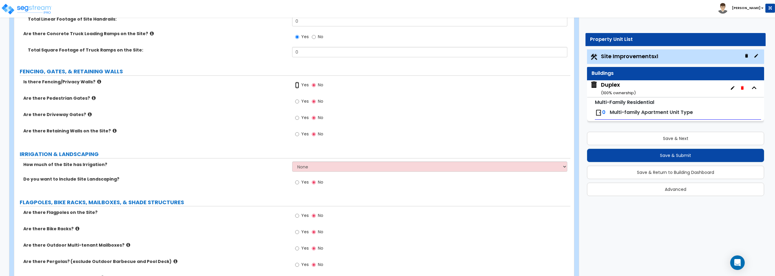
click at [296, 85] on input "Yes" at bounding box center [297, 85] width 4 height 7
radio input "true"
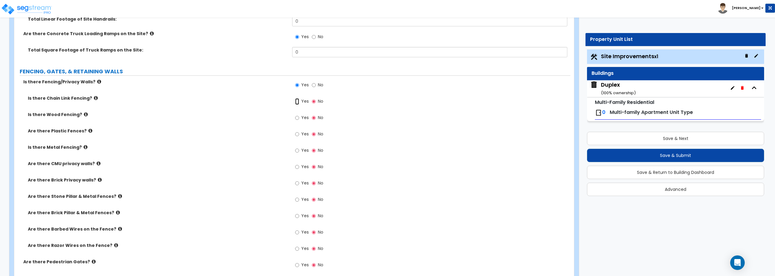
click at [298, 101] on input "Yes" at bounding box center [297, 101] width 4 height 7
radio input "true"
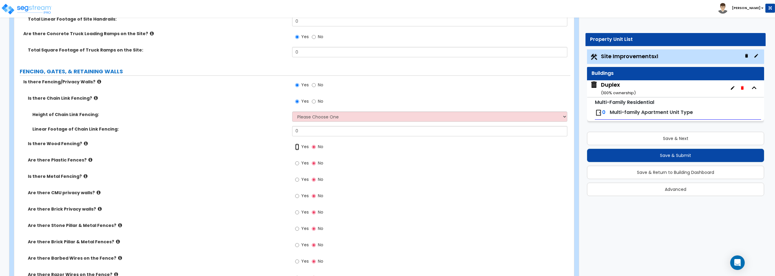
click at [297, 147] on input "Yes" at bounding box center [297, 147] width 4 height 7
radio input "true"
click at [296, 179] on input "Yes" at bounding box center [297, 177] width 4 height 7
radio input "true"
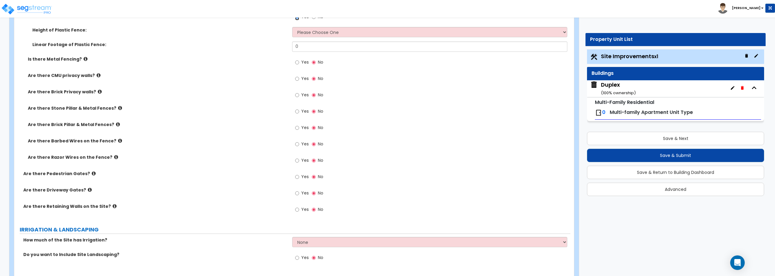
scroll to position [1514, 0]
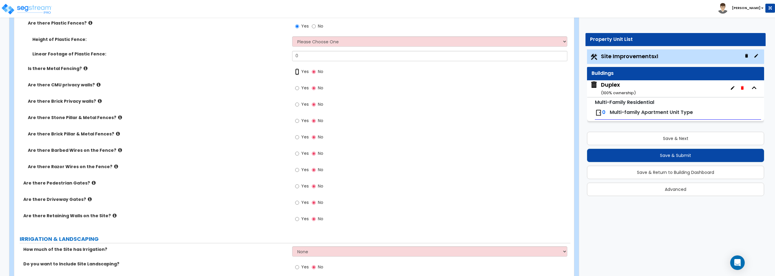
click at [296, 72] on input "Yes" at bounding box center [297, 71] width 4 height 7
radio input "true"
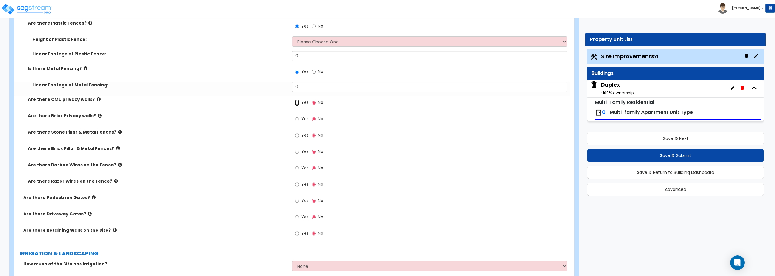
click at [296, 102] on input "Yes" at bounding box center [297, 102] width 4 height 7
radio input "true"
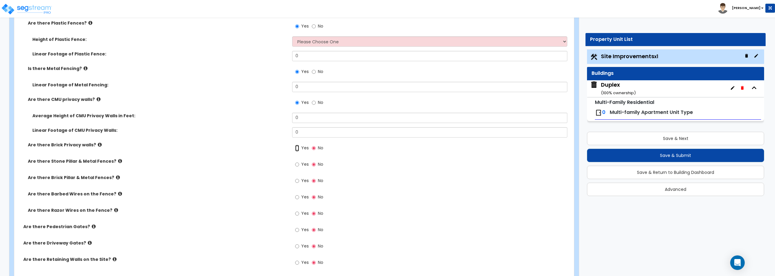
click at [297, 147] on input "Yes" at bounding box center [297, 148] width 4 height 7
radio input "true"
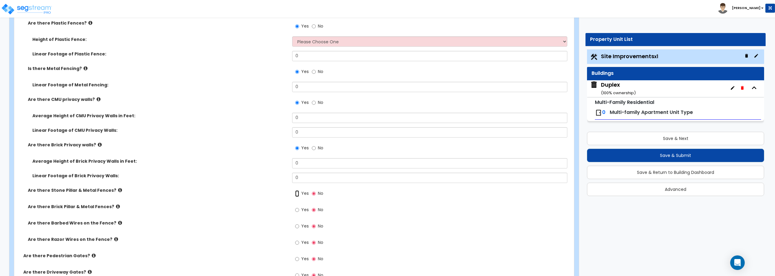
click at [298, 194] on input "Yes" at bounding box center [297, 193] width 4 height 7
radio input "true"
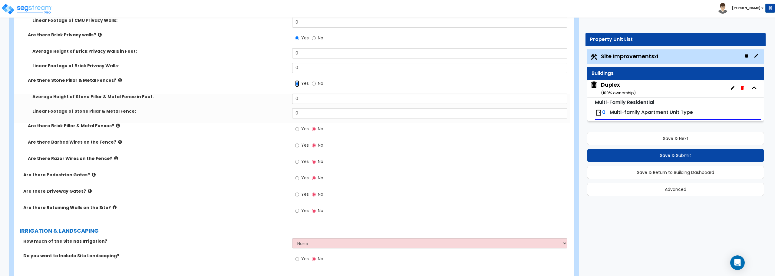
scroll to position [1635, 0]
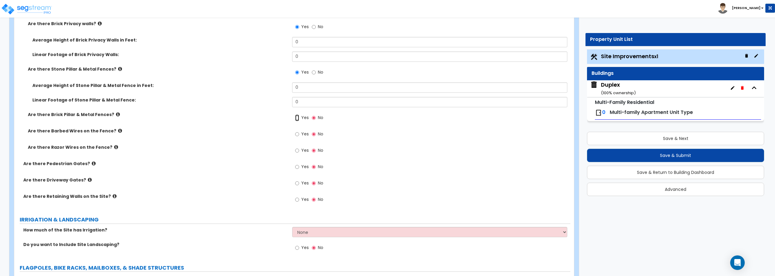
drag, startPoint x: 298, startPoint y: 117, endPoint x: 296, endPoint y: 124, distance: 7.9
click at [298, 117] on input "Yes" at bounding box center [297, 117] width 4 height 7
radio input "true"
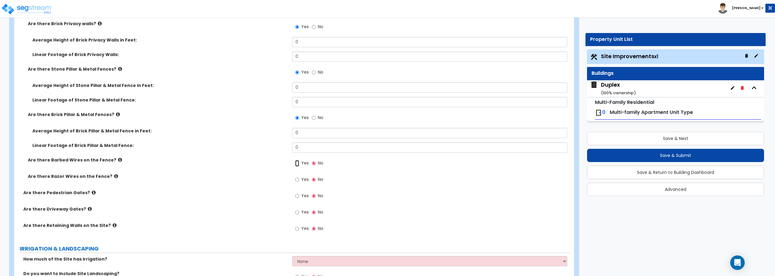
click at [296, 163] on input "Yes" at bounding box center [297, 163] width 4 height 7
radio input "true"
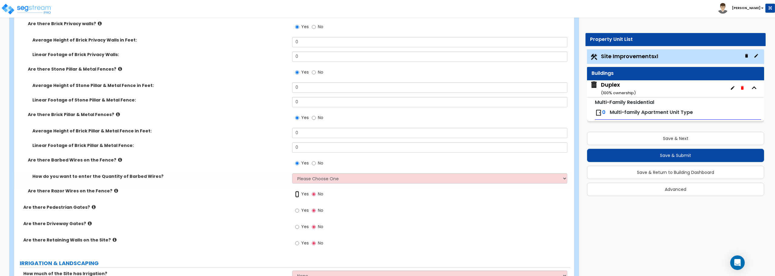
click at [297, 195] on input "Yes" at bounding box center [297, 194] width 4 height 7
radio input "true"
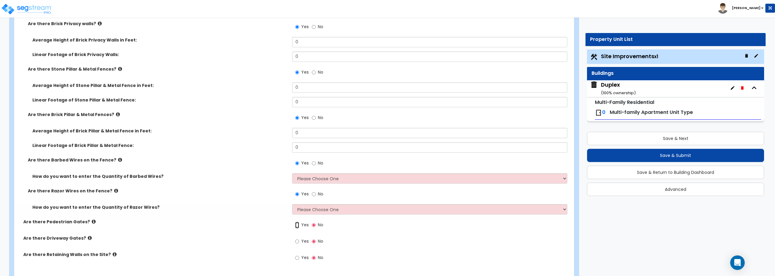
click at [296, 223] on input "Yes" at bounding box center [297, 225] width 4 height 7
radio input "true"
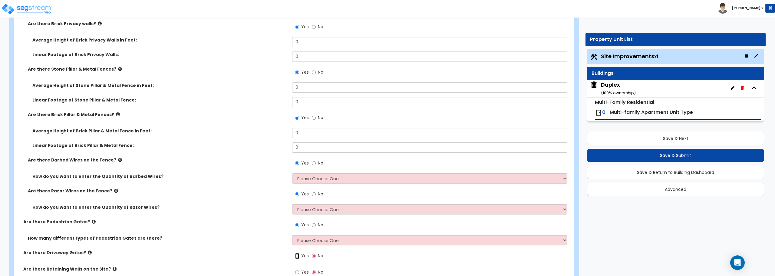
drag, startPoint x: 297, startPoint y: 256, endPoint x: 298, endPoint y: 248, distance: 7.3
click at [298, 256] on input "Yes" at bounding box center [297, 255] width 4 height 7
radio input "true"
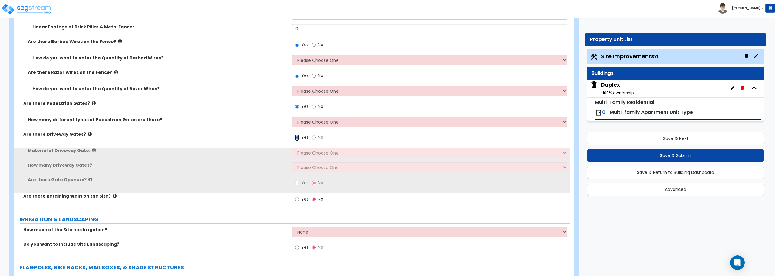
scroll to position [1786, 0]
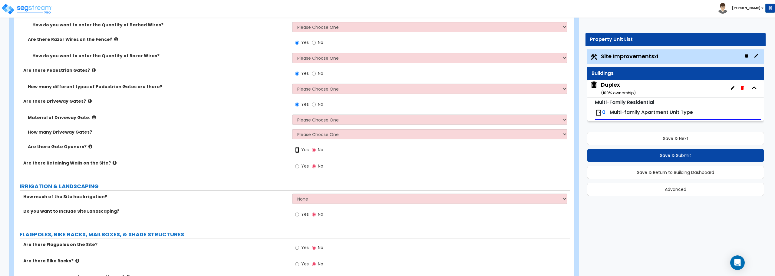
click at [298, 151] on input "Yes" at bounding box center [297, 150] width 4 height 7
radio input "true"
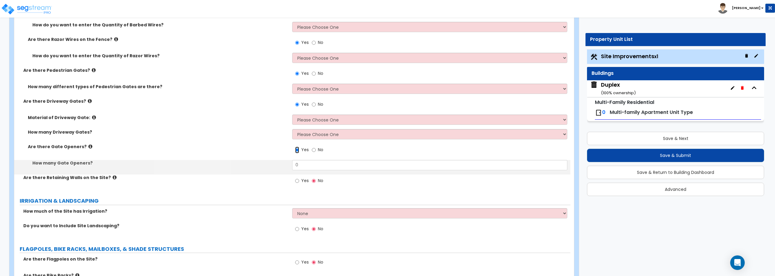
scroll to position [1877, 0]
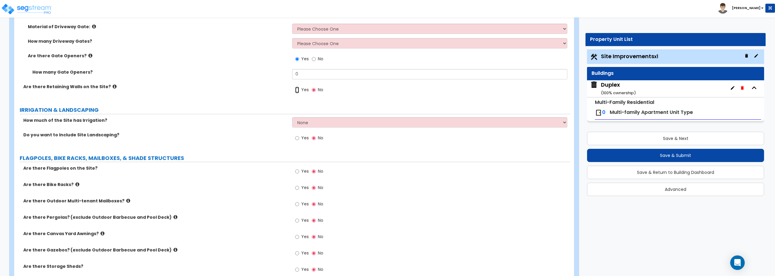
click at [298, 88] on input "Yes" at bounding box center [297, 90] width 4 height 7
radio input "true"
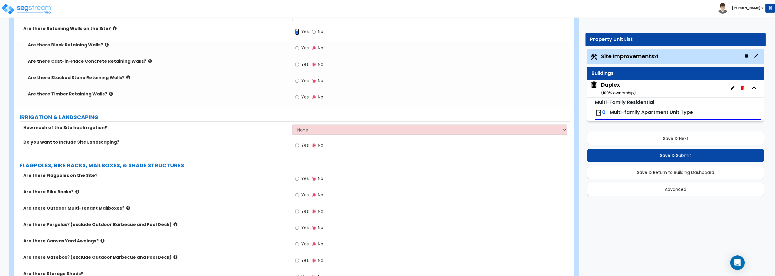
scroll to position [1938, 0]
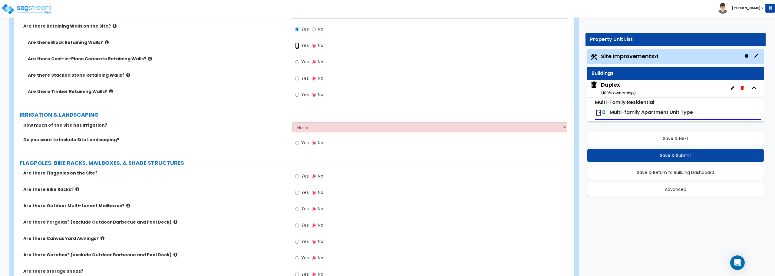
click at [298, 46] on input "Yes" at bounding box center [297, 45] width 4 height 7
radio input "true"
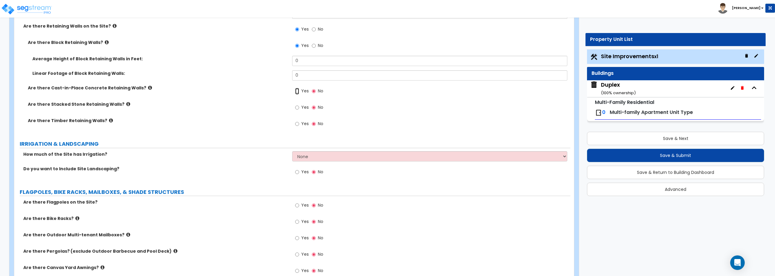
click at [296, 90] on input "Yes" at bounding box center [297, 91] width 4 height 7
radio input "true"
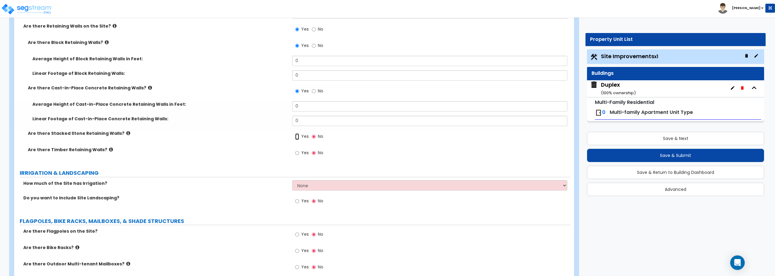
click at [297, 136] on input "Yes" at bounding box center [297, 136] width 4 height 7
radio input "true"
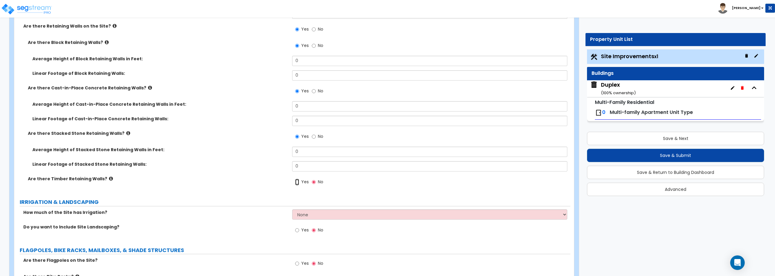
click at [298, 182] on input "Yes" at bounding box center [297, 182] width 4 height 7
radio input "true"
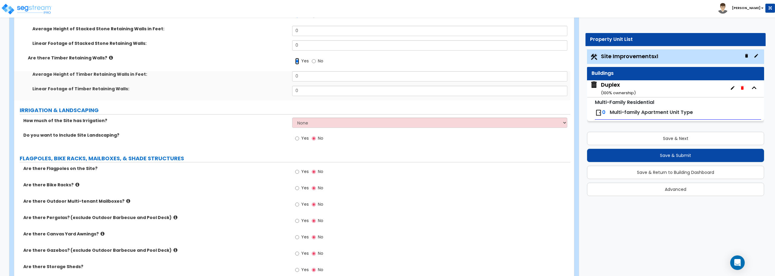
scroll to position [2059, 0]
click at [314, 122] on select "None I want to Enter an Approximate Percentage I want to Enter the Square Foota…" at bounding box center [429, 122] width 275 height 10
click at [296, 136] on input "Yes" at bounding box center [297, 138] width 4 height 7
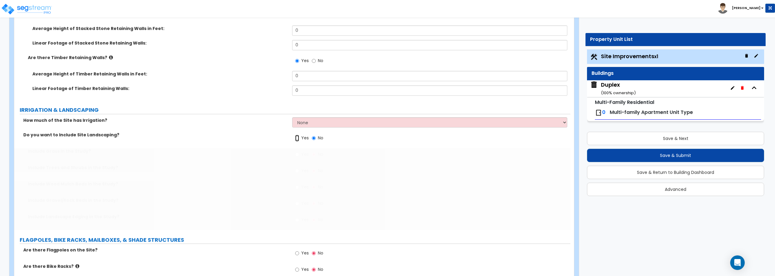
radio input "true"
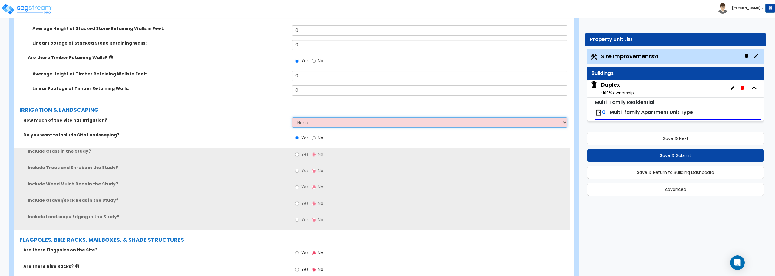
click at [304, 123] on select "None I want to Enter an Approximate Percentage I want to Enter the Square Foota…" at bounding box center [429, 122] width 275 height 10
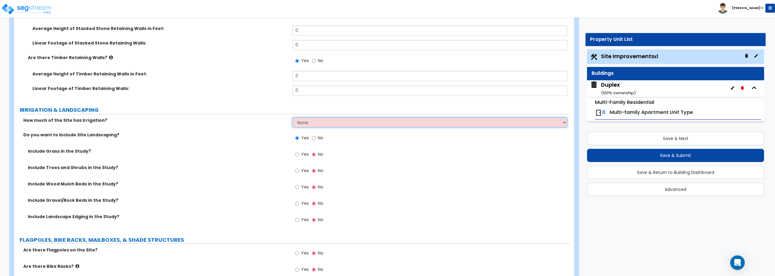
select select "2"
click at [292, 117] on select "None I want to Enter an Approximate Percentage I want to Enter the Square Foota…" at bounding box center [429, 122] width 275 height 10
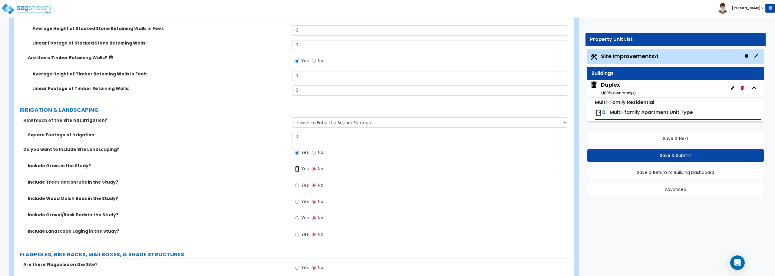
drag, startPoint x: 297, startPoint y: 169, endPoint x: 297, endPoint y: 172, distance: 3.6
click at [297, 169] on input "Yes" at bounding box center [297, 169] width 4 height 7
radio input "true"
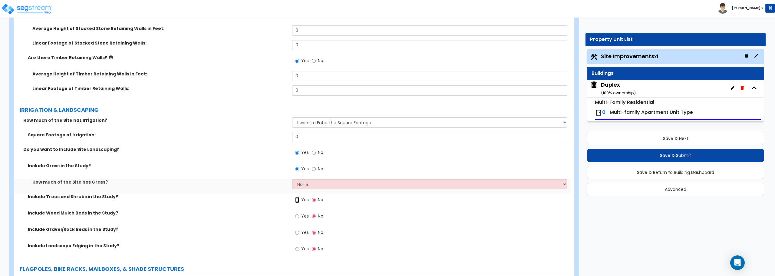
click at [298, 198] on input "Yes" at bounding box center [297, 199] width 4 height 7
radio input "true"
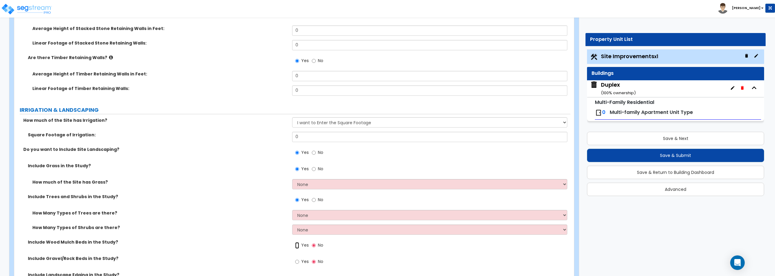
click at [298, 243] on input "Yes" at bounding box center [297, 245] width 4 height 7
radio input "true"
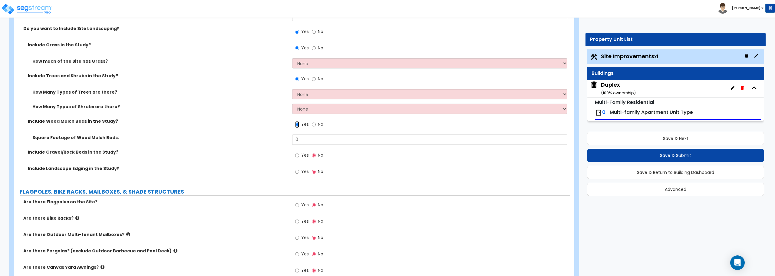
scroll to position [2180, 0]
click at [296, 156] on input "Yes" at bounding box center [297, 155] width 4 height 7
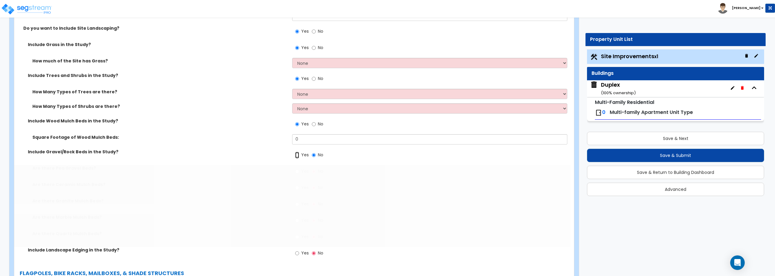
radio input "true"
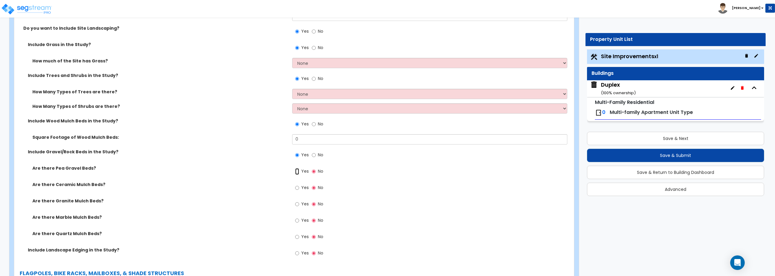
click at [298, 172] on input "Yes" at bounding box center [297, 171] width 4 height 7
radio input "true"
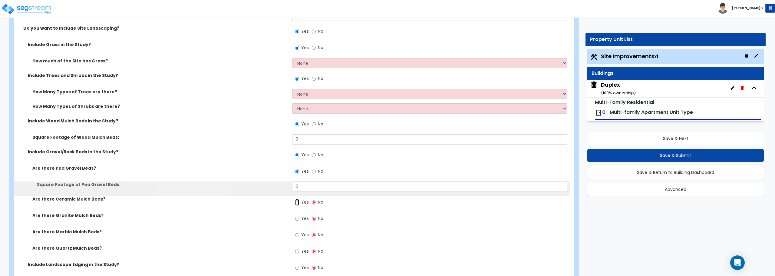
click at [297, 199] on input "Yes" at bounding box center [297, 202] width 4 height 7
radio input "true"
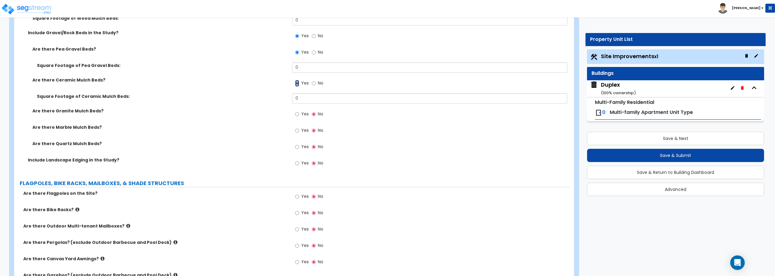
scroll to position [2301, 0]
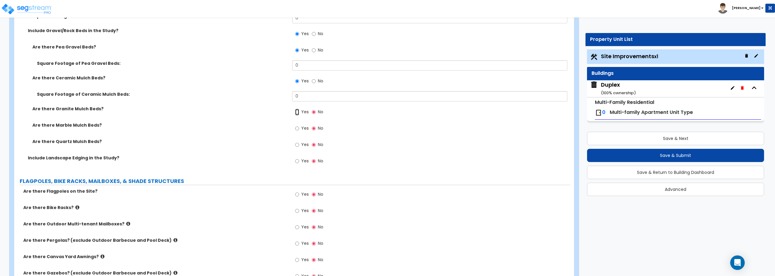
click at [298, 113] on input "Yes" at bounding box center [297, 112] width 4 height 7
radio input "true"
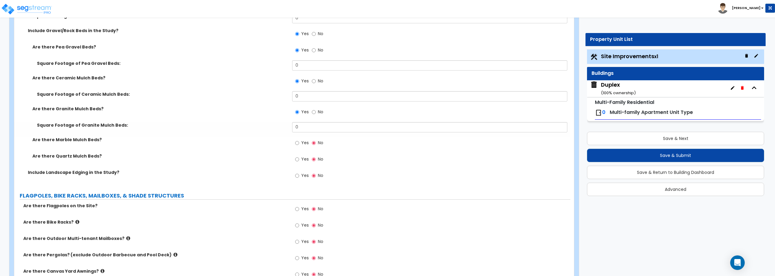
click at [295, 142] on div "Yes No" at bounding box center [309, 144] width 34 height 14
click at [297, 143] on input "Yes" at bounding box center [297, 143] width 4 height 7
radio input "true"
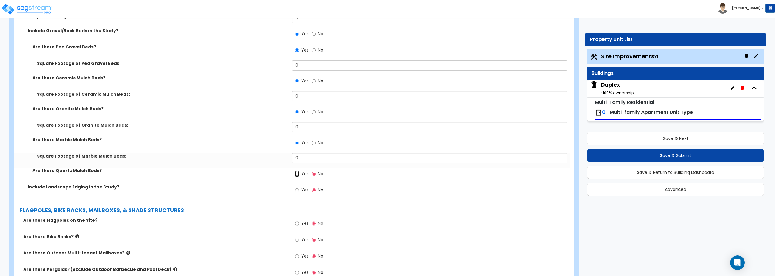
click at [296, 175] on input "Yes" at bounding box center [297, 173] width 4 height 7
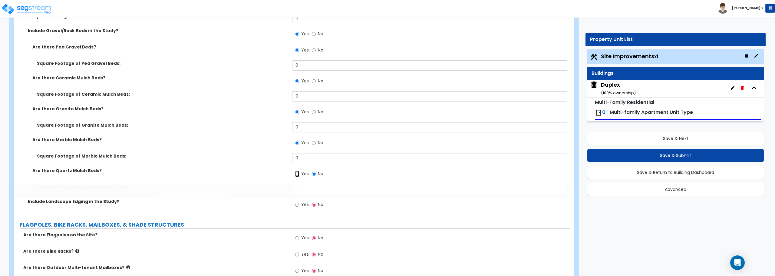
radio input "true"
click at [297, 204] on input "Yes" at bounding box center [297, 204] width 4 height 7
radio input "true"
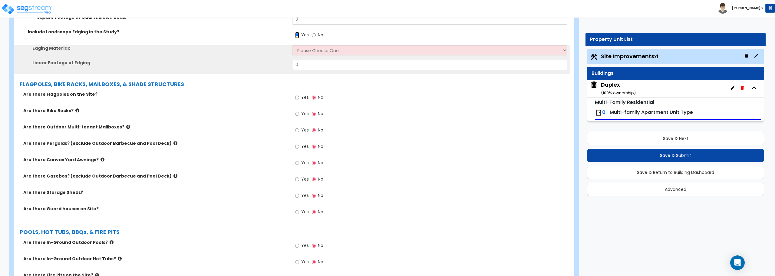
scroll to position [2482, 0]
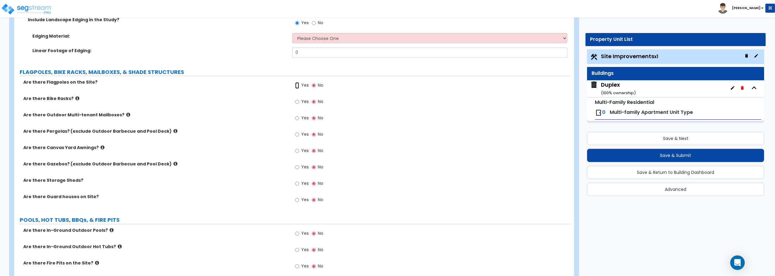
click at [296, 87] on input "Yes" at bounding box center [297, 85] width 4 height 7
radio input "true"
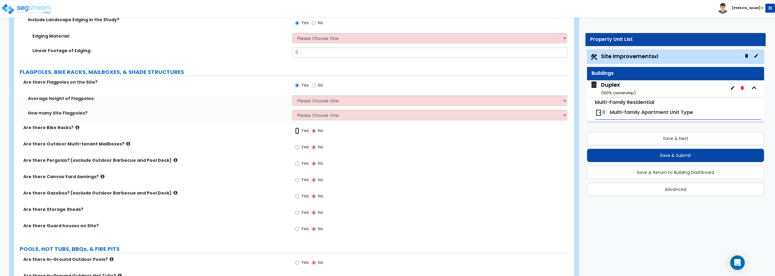
click at [296, 130] on input "Yes" at bounding box center [297, 130] width 4 height 7
radio input "true"
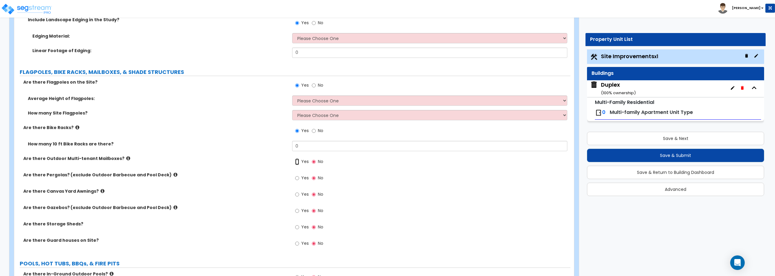
click at [297, 162] on input "Yes" at bounding box center [297, 161] width 4 height 7
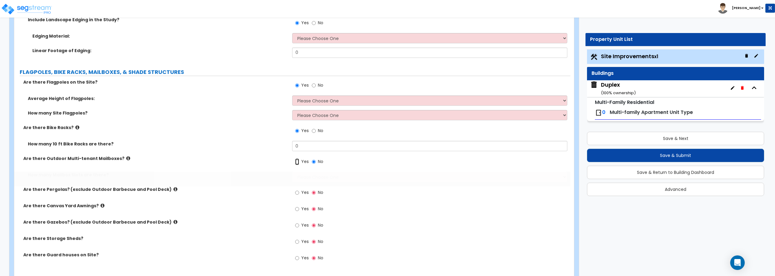
radio input "true"
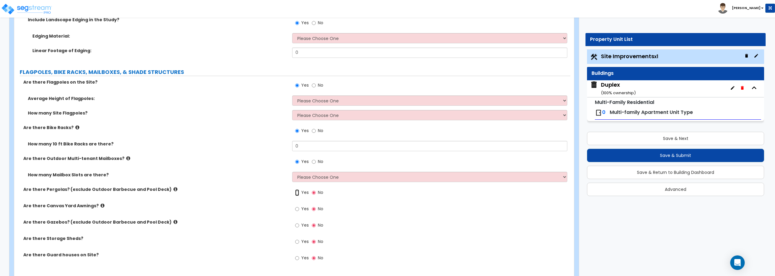
click at [298, 193] on input "Yes" at bounding box center [297, 192] width 4 height 7
radio input "true"
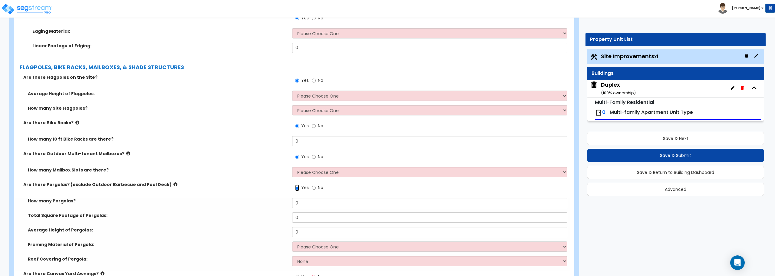
scroll to position [2604, 0]
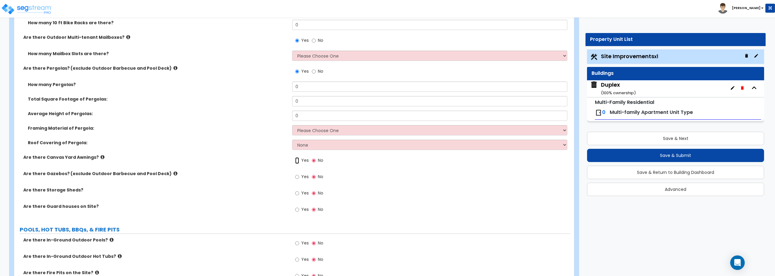
drag, startPoint x: 297, startPoint y: 162, endPoint x: 298, endPoint y: 165, distance: 3.3
click at [298, 161] on input "Yes" at bounding box center [297, 160] width 4 height 7
radio input "true"
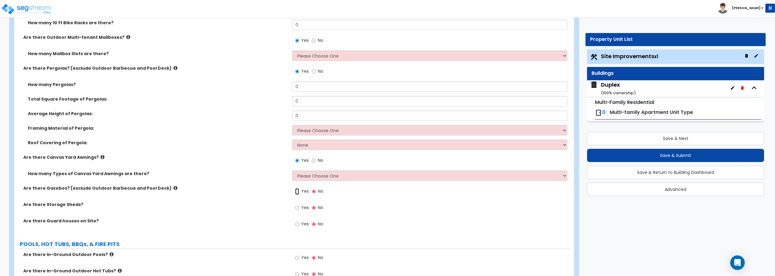
click at [296, 193] on input "Yes" at bounding box center [297, 191] width 4 height 7
radio input "true"
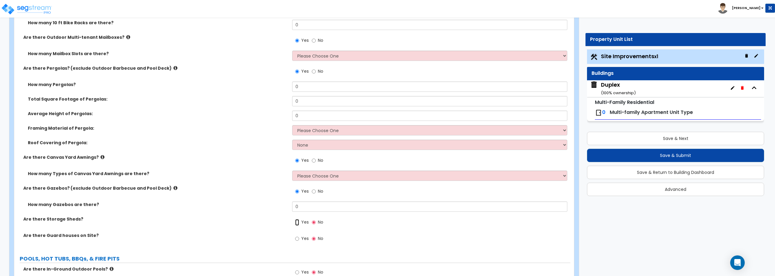
click at [299, 223] on input "Yes" at bounding box center [297, 222] width 4 height 7
radio input "true"
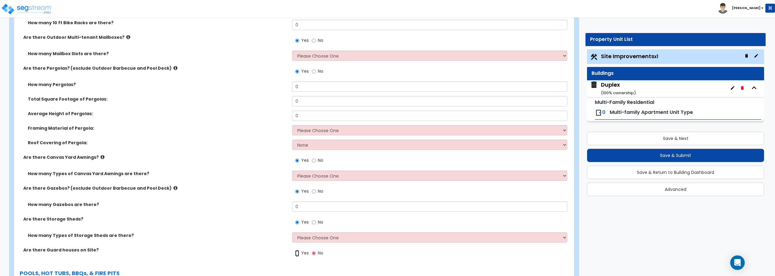
click at [297, 253] on input "Yes" at bounding box center [297, 253] width 4 height 7
radio input "true"
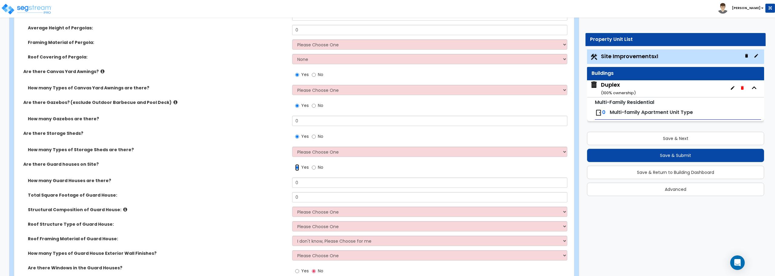
scroll to position [2755, 0]
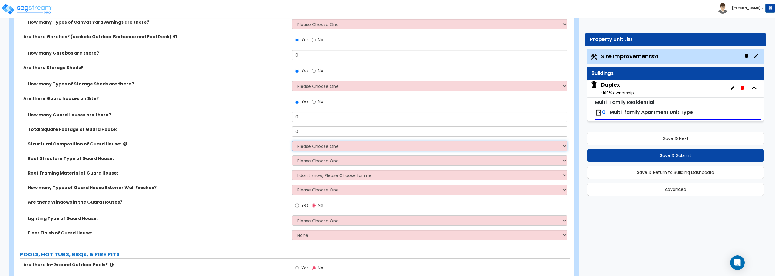
click at [304, 146] on select "Please Choose One Brick Masonry CMU Masonry Wood Stud Metal Stud" at bounding box center [429, 146] width 275 height 10
click at [287, 145] on label "Structural Composition of Guard House:" at bounding box center [158, 144] width 260 height 6
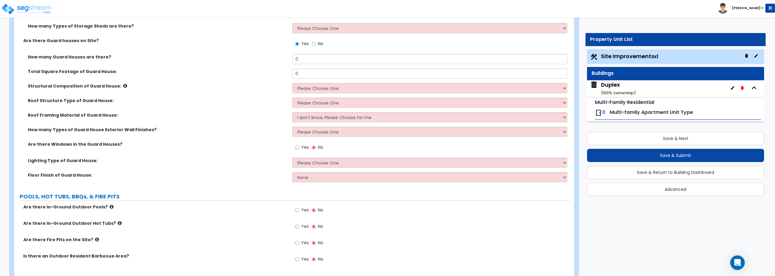
scroll to position [2816, 0]
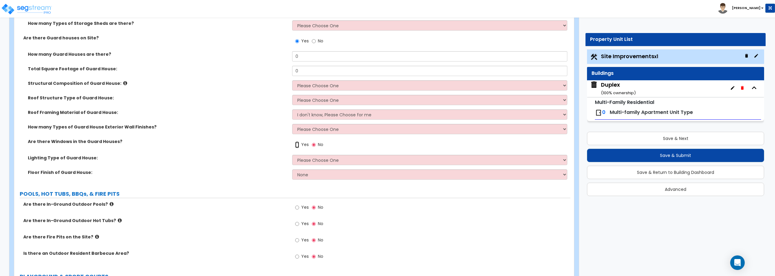
click at [296, 144] on input "Yes" at bounding box center [297, 144] width 4 height 7
radio input "true"
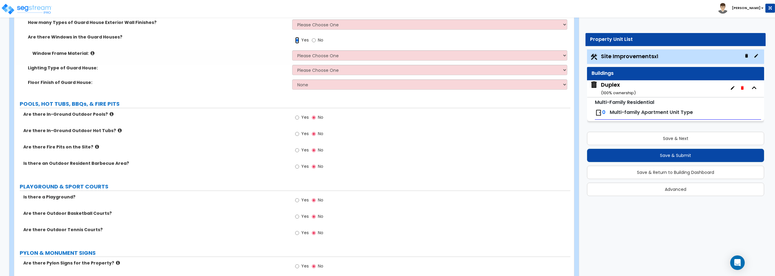
scroll to position [2937, 0]
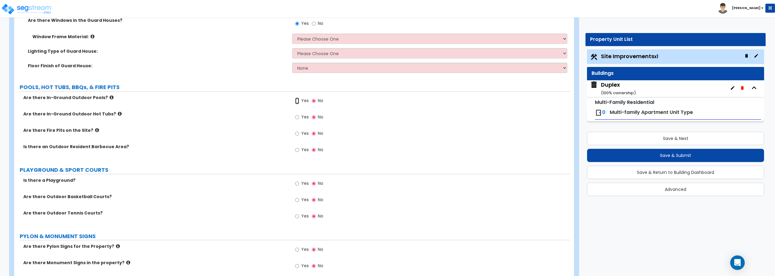
click at [298, 100] on input "Yes" at bounding box center [297, 100] width 4 height 7
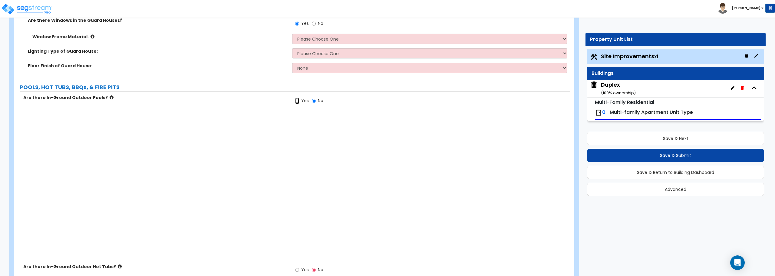
radio input "true"
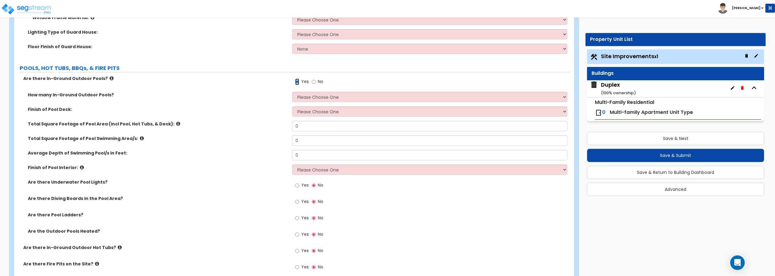
scroll to position [2950, 0]
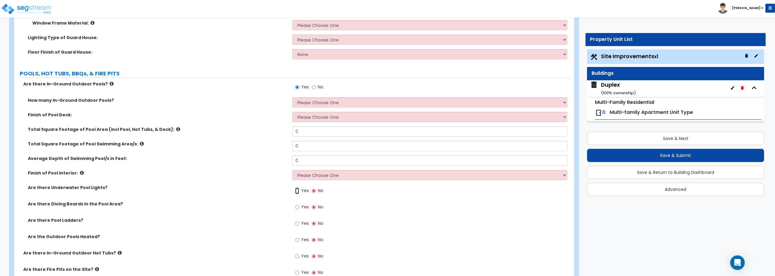
click at [297, 190] on input "Yes" at bounding box center [297, 190] width 4 height 7
radio input "true"
click at [296, 207] on input "Yes" at bounding box center [297, 207] width 4 height 7
radio input "true"
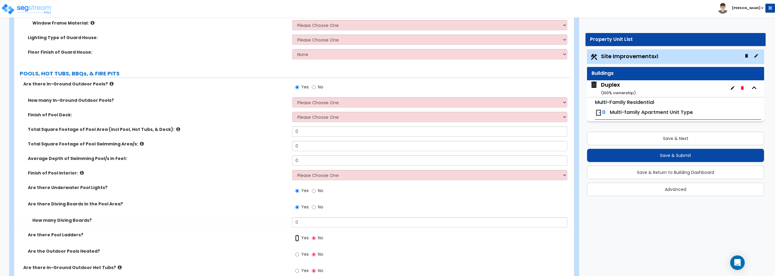
click at [296, 237] on input "Yes" at bounding box center [297, 238] width 4 height 7
radio input "true"
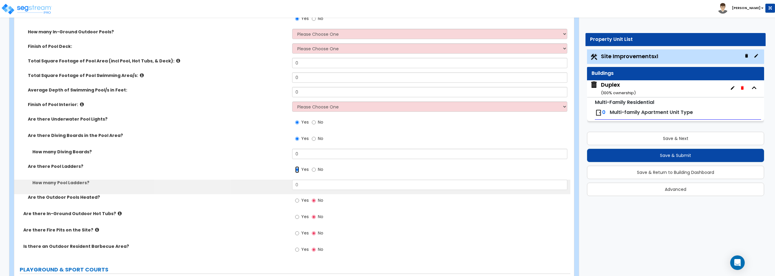
scroll to position [3071, 0]
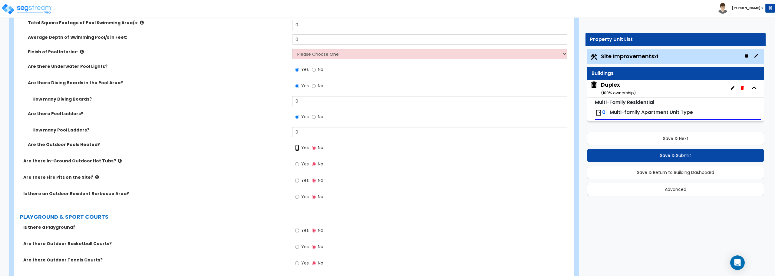
click at [296, 149] on input "Yes" at bounding box center [297, 147] width 4 height 7
radio input "true"
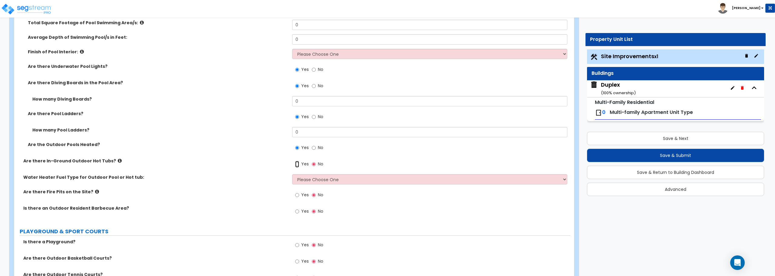
click at [298, 164] on input "Yes" at bounding box center [297, 164] width 4 height 7
radio input "true"
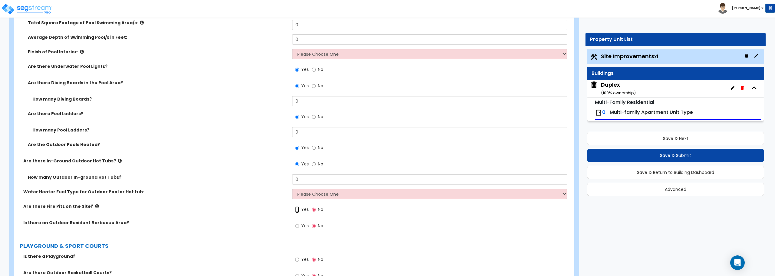
click at [297, 211] on input "Yes" at bounding box center [297, 209] width 4 height 7
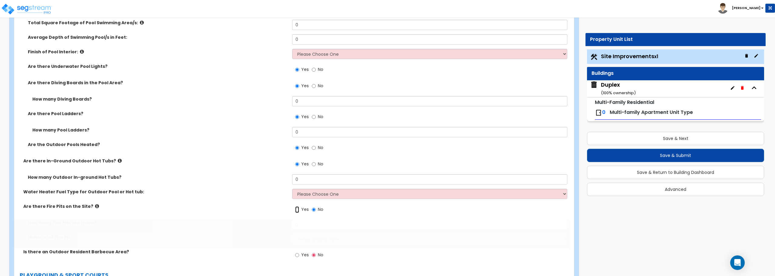
radio input "true"
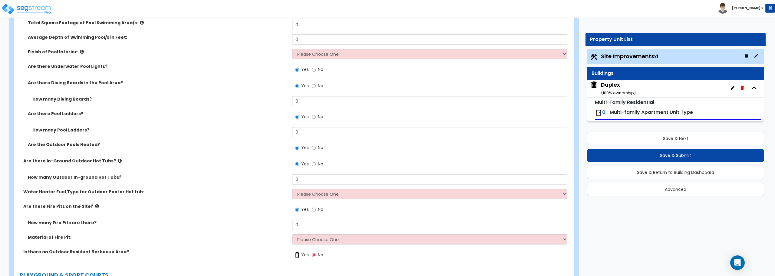
click at [297, 253] on input "Yes" at bounding box center [297, 255] width 4 height 7
radio input "true"
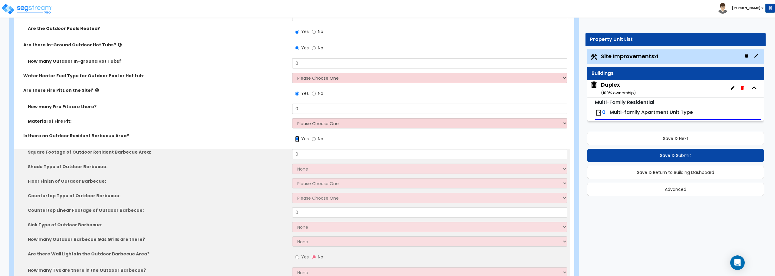
scroll to position [3223, 0]
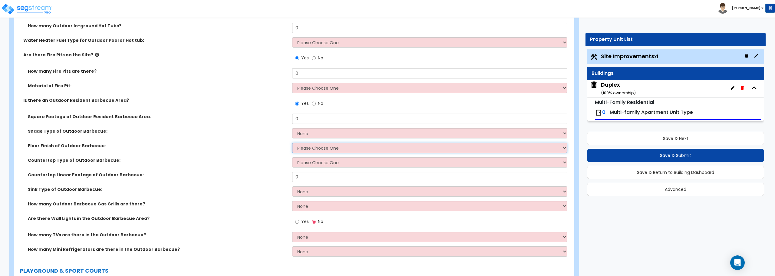
click at [307, 148] on select "Please Choose One Brick Pavers Stone Pavers Concrete" at bounding box center [429, 148] width 275 height 10
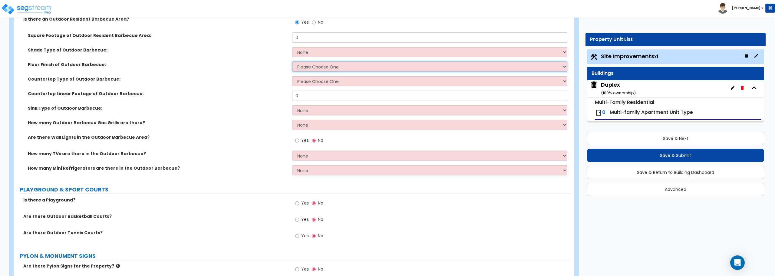
scroll to position [3314, 0]
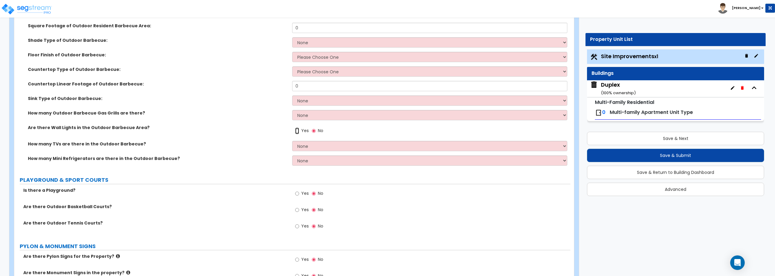
click at [296, 129] on input "Yes" at bounding box center [297, 130] width 4 height 7
radio input "true"
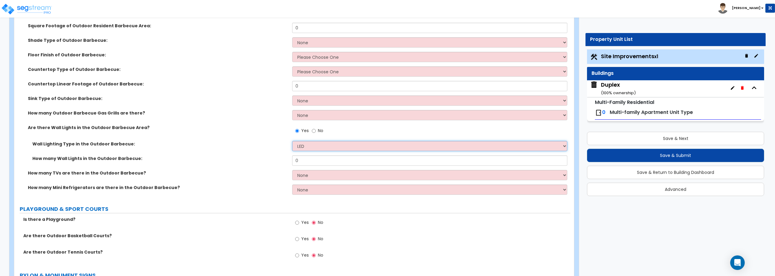
click at [310, 147] on select "LED Incandescent" at bounding box center [429, 146] width 275 height 10
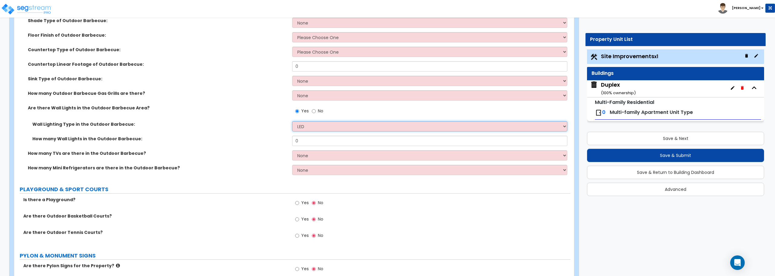
scroll to position [3344, 0]
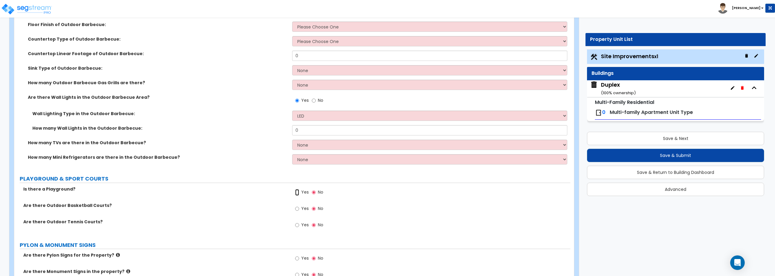
click at [297, 193] on input "Yes" at bounding box center [297, 192] width 4 height 7
radio input "true"
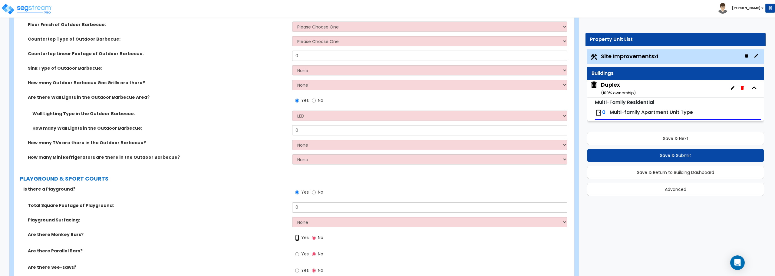
click at [297, 237] on input "Yes" at bounding box center [297, 237] width 4 height 7
radio input "true"
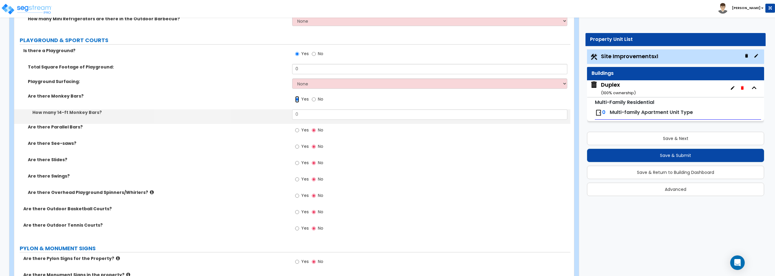
scroll to position [3495, 0]
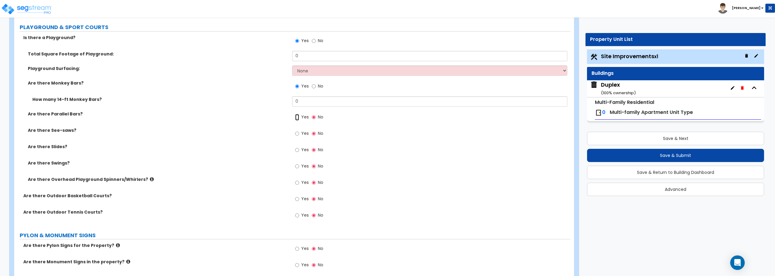
click at [299, 117] on input "Yes" at bounding box center [297, 117] width 4 height 7
radio input "true"
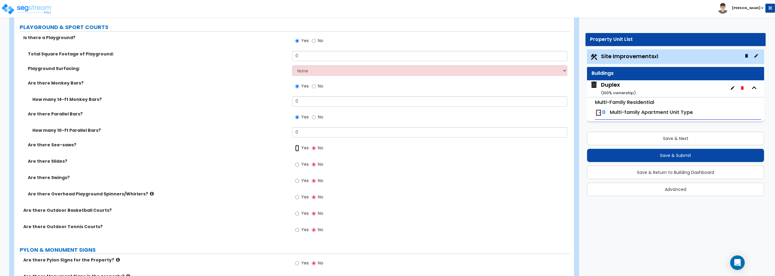
click at [296, 149] on input "Yes" at bounding box center [297, 148] width 4 height 7
radio input "true"
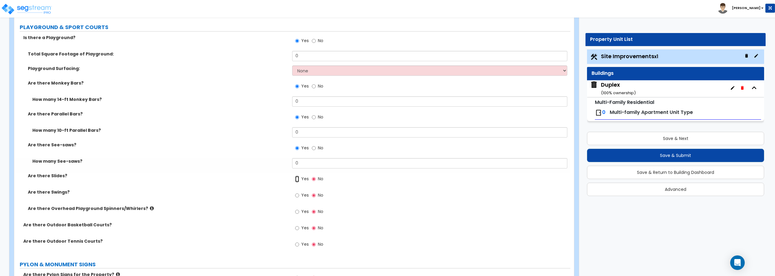
click at [297, 179] on input "Yes" at bounding box center [297, 179] width 4 height 7
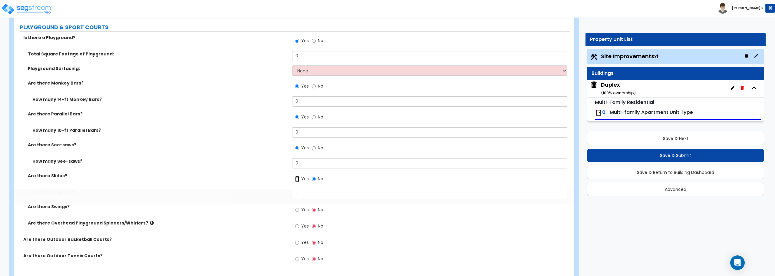
radio input "true"
click at [298, 210] on input "Yes" at bounding box center [297, 209] width 4 height 7
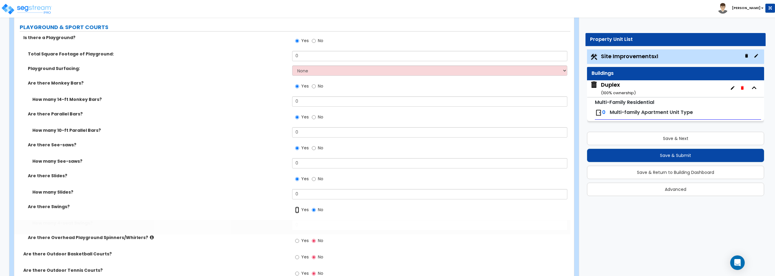
radio input "true"
click at [296, 240] on input "Yes" at bounding box center [297, 240] width 4 height 7
radio input "true"
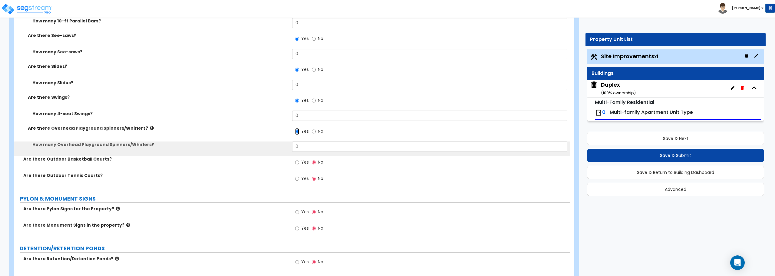
scroll to position [3616, 0]
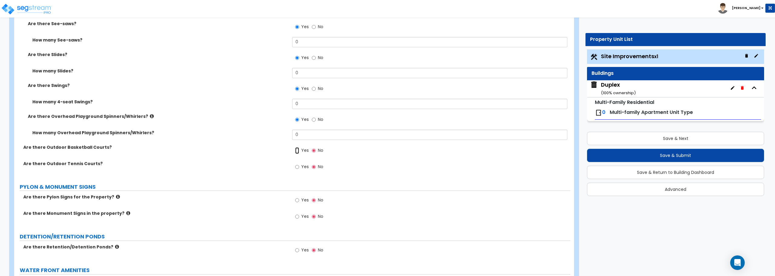
click at [298, 150] on input "Yes" at bounding box center [297, 150] width 4 height 7
radio input "true"
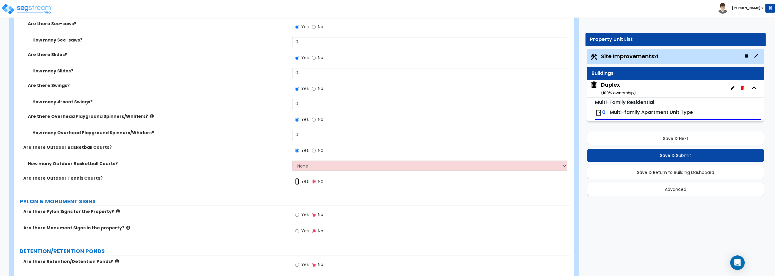
click at [297, 181] on input "Yes" at bounding box center [297, 181] width 4 height 7
radio input "true"
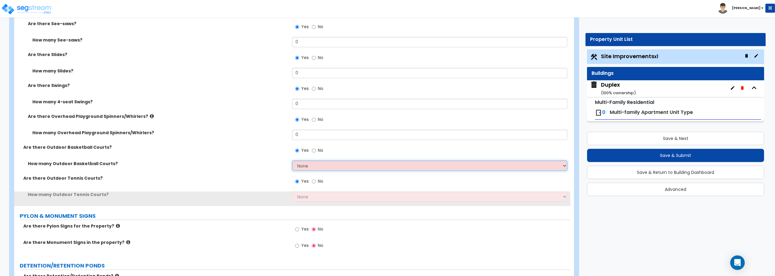
click at [302, 169] on select "None 1 2 3 4 5" at bounding box center [429, 165] width 275 height 10
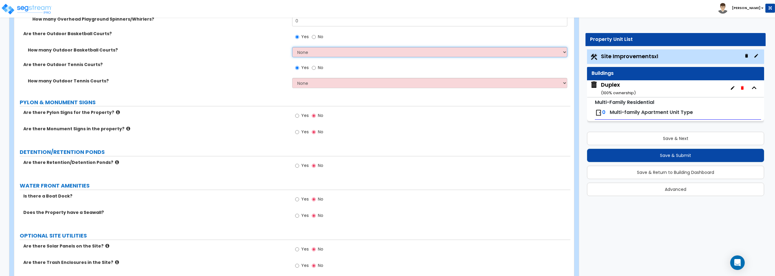
scroll to position [3737, 0]
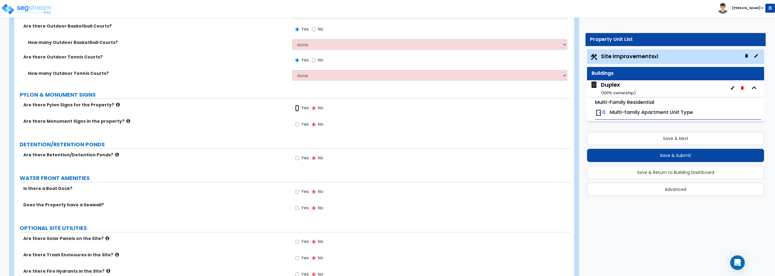
click at [298, 109] on input "Yes" at bounding box center [297, 108] width 4 height 7
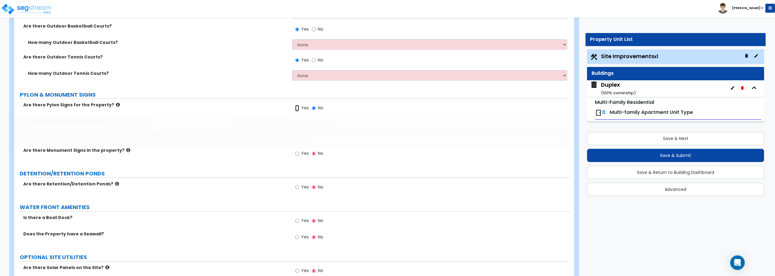
radio input "true"
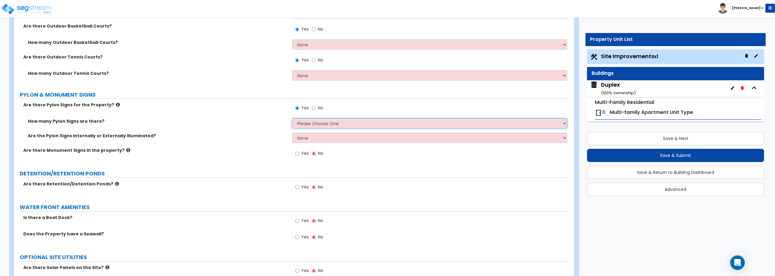
click at [305, 123] on select "Please Choose One 1 2 3" at bounding box center [429, 123] width 275 height 10
click at [297, 153] on input "Yes" at bounding box center [297, 153] width 4 height 7
radio input "true"
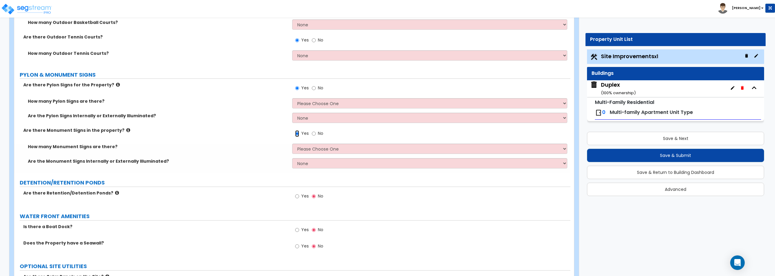
scroll to position [3798, 0]
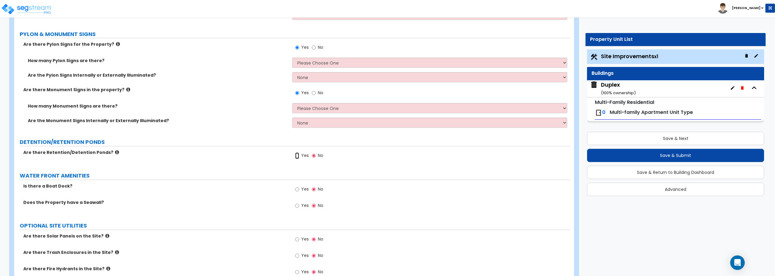
click at [298, 156] on input "Yes" at bounding box center [297, 155] width 4 height 7
radio input "true"
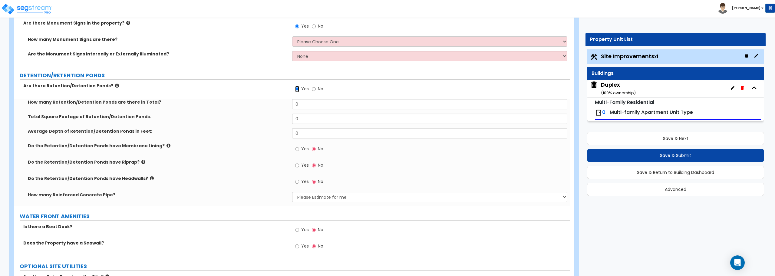
scroll to position [3919, 0]
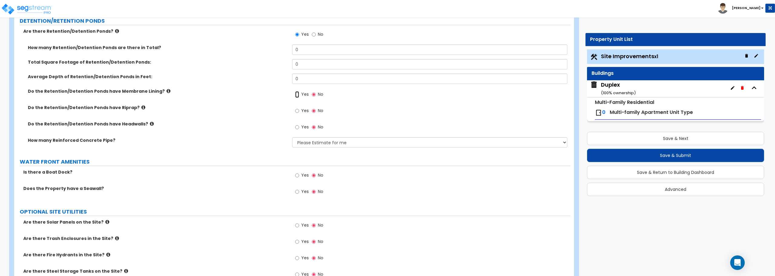
click at [297, 94] on input "Yes" at bounding box center [297, 94] width 4 height 7
radio input "true"
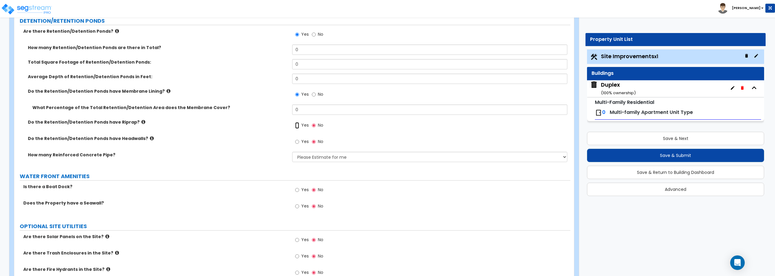
click at [297, 124] on input "Yes" at bounding box center [297, 125] width 4 height 7
radio input "true"
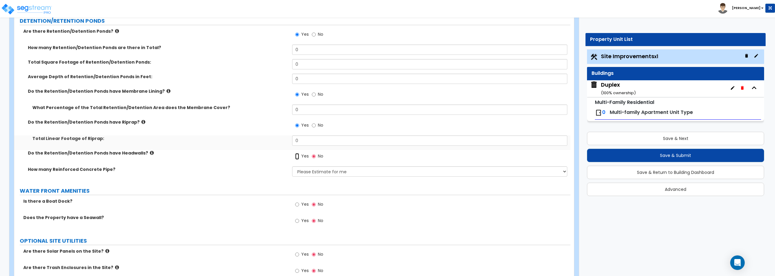
click at [297, 156] on input "Yes" at bounding box center [297, 156] width 4 height 7
radio input "true"
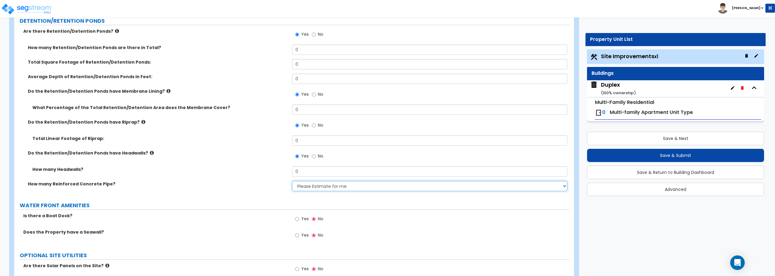
click at [298, 185] on select "Please Estimate for me I want to Enter Linear Footage" at bounding box center [429, 186] width 275 height 10
select select "2"
click at [292, 181] on select "Please Estimate for me I want to Enter Linear Footage" at bounding box center [429, 186] width 275 height 10
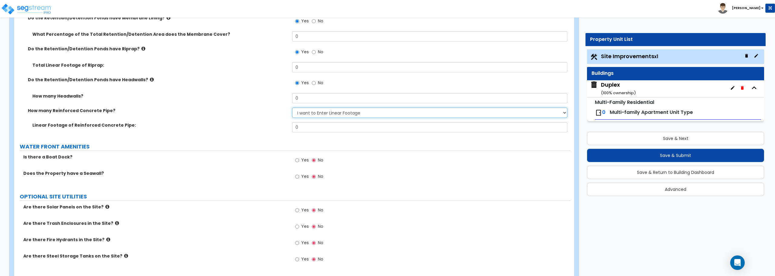
scroll to position [4013, 0]
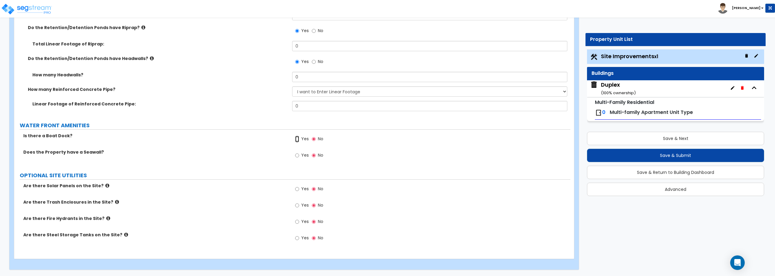
click at [297, 139] on input "Yes" at bounding box center [297, 139] width 4 height 7
radio input "true"
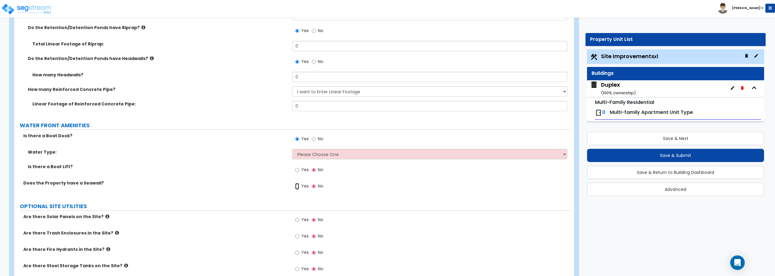
click at [297, 186] on input "Yes" at bounding box center [297, 186] width 4 height 7
radio input "true"
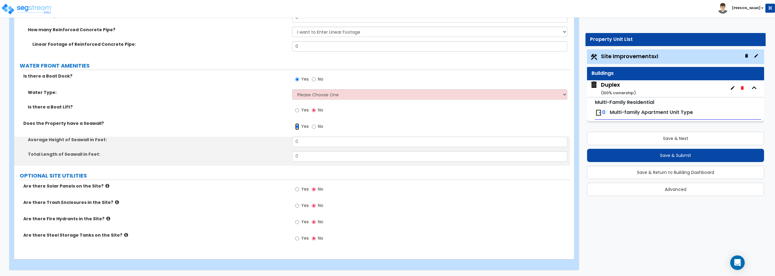
scroll to position [4073, 0]
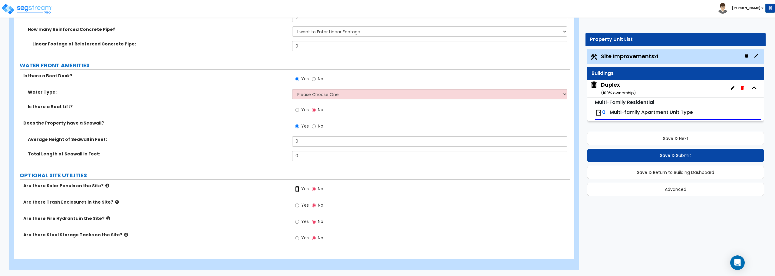
click at [296, 187] on input "Yes" at bounding box center [297, 189] width 4 height 7
radio input "true"
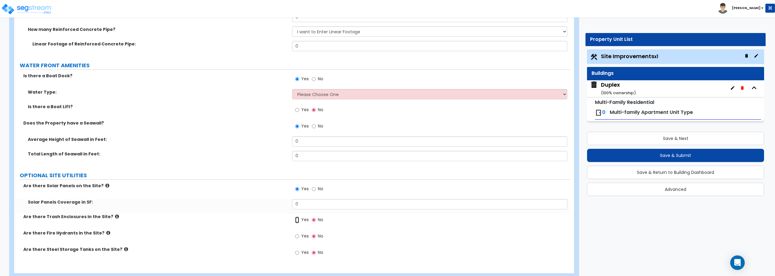
click at [299, 218] on input "Yes" at bounding box center [297, 219] width 4 height 7
radio input "true"
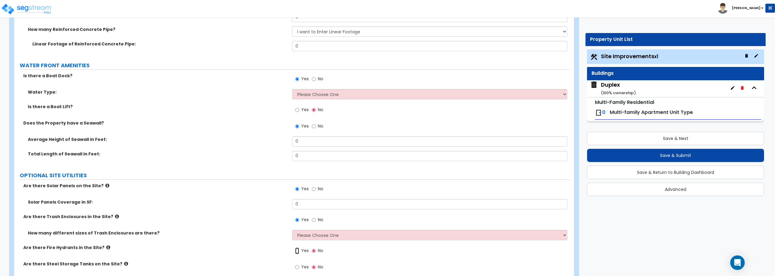
click at [298, 250] on input "Yes" at bounding box center [297, 250] width 4 height 7
radio input "true"
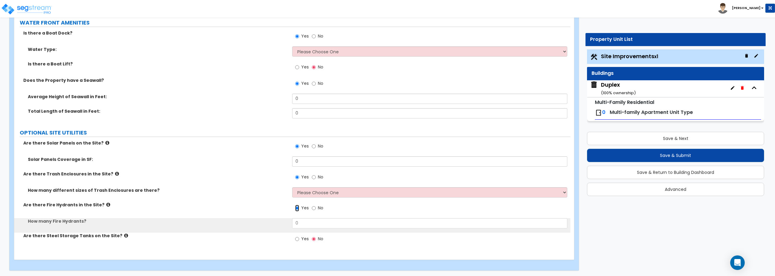
scroll to position [4117, 0]
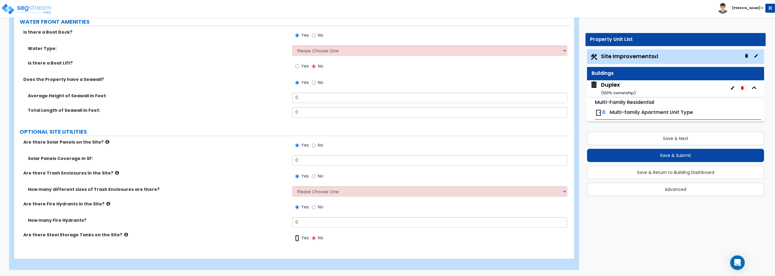
click at [297, 238] on input "Yes" at bounding box center [297, 238] width 4 height 7
radio input "true"
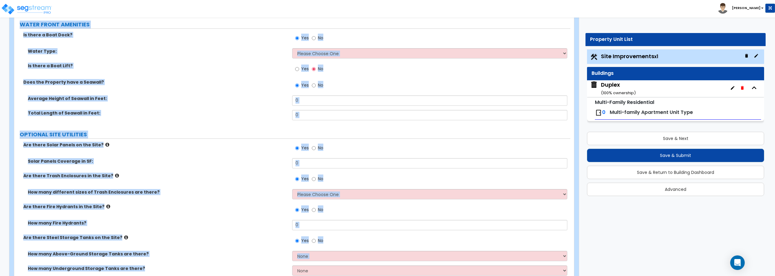
scroll to position [4146, 0]
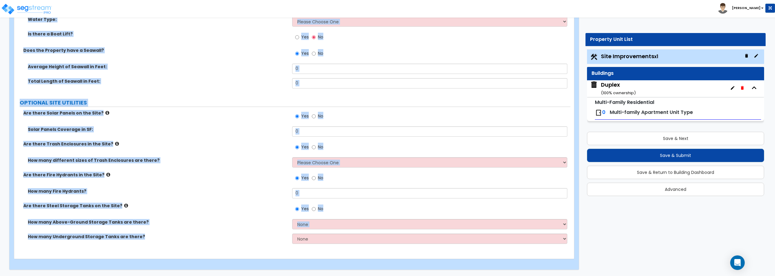
drag, startPoint x: 20, startPoint y: 91, endPoint x: 305, endPoint y: 240, distance: 322.1
copy div "LAND AREA How do you want to enter the Land Area? (Square Feet or Acres) I want…"
click at [210, 72] on div "Average Height of Seawall in Feet: 0" at bounding box center [292, 71] width 556 height 15
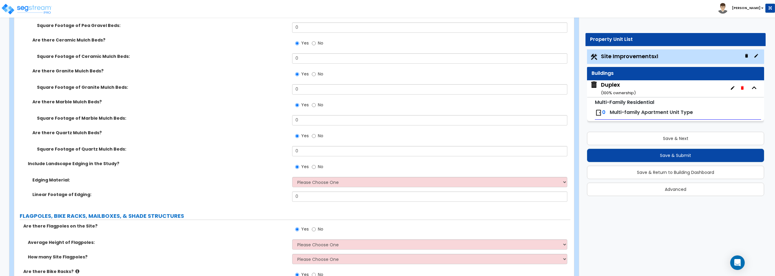
scroll to position [2330, 0]
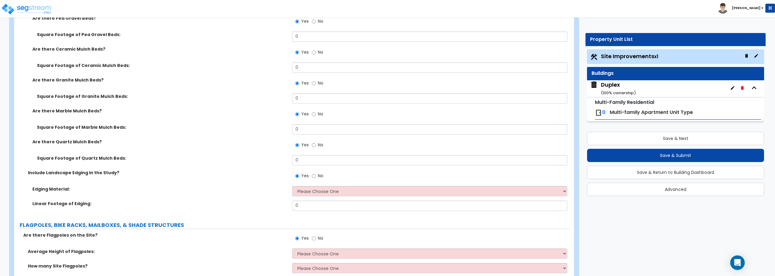
click at [637, 89] on div "Duplex ( 100 % ownership)" at bounding box center [675, 88] width 177 height 17
click at [627, 108] on div "0 Multi-family Apartment Unit Type" at bounding box center [678, 112] width 166 height 13
click at [625, 88] on div "Duplex ( 100 % ownership)" at bounding box center [618, 88] width 35 height 15
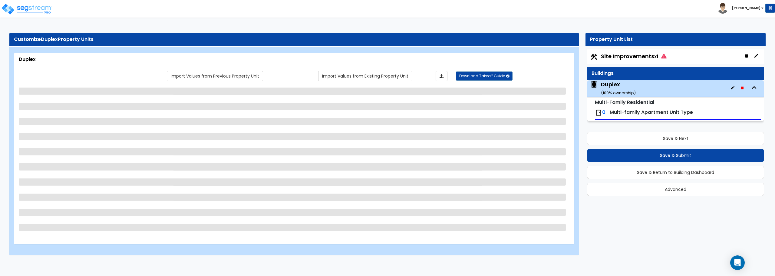
scroll to position [0, 0]
drag, startPoint x: 628, startPoint y: 115, endPoint x: 627, endPoint y: 104, distance: 11.8
click at [628, 113] on span "Multi-family Apartment Unit Type" at bounding box center [651, 112] width 83 height 7
click at [622, 107] on div "0 Multi-family Apartment Unit Type" at bounding box center [678, 112] width 166 height 13
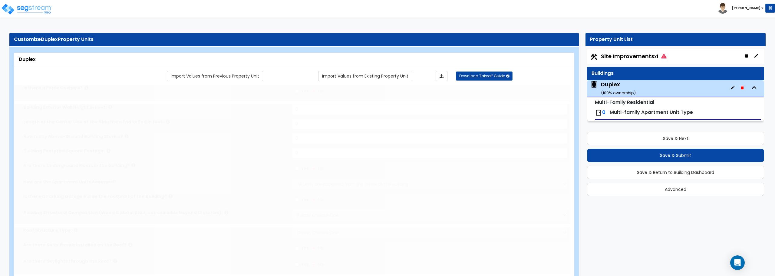
type input "1"
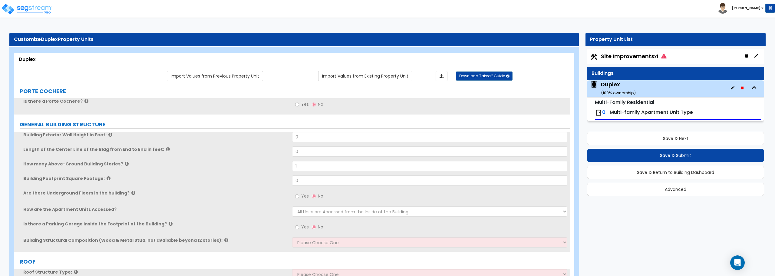
click at [621, 58] on span "Site Improvements x1" at bounding box center [634, 56] width 66 height 8
select select "2"
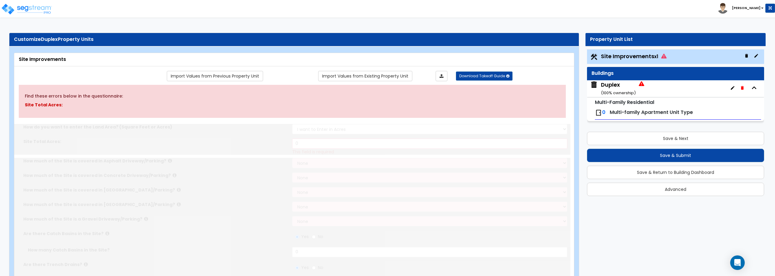
radio input "true"
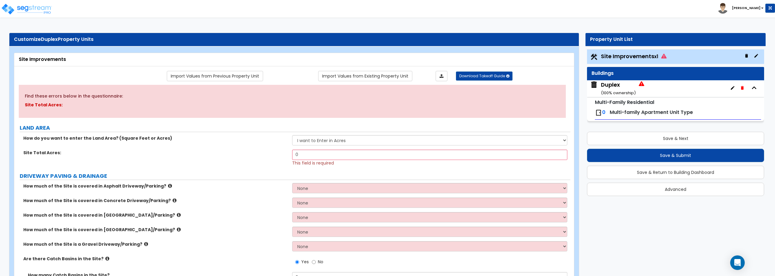
click at [239, 149] on div "How do you want to enter the Land Area? (Square Feet or Acres) I want to Enter …" at bounding box center [292, 142] width 556 height 15
click at [25, 4] on img at bounding box center [26, 9] width 51 height 12
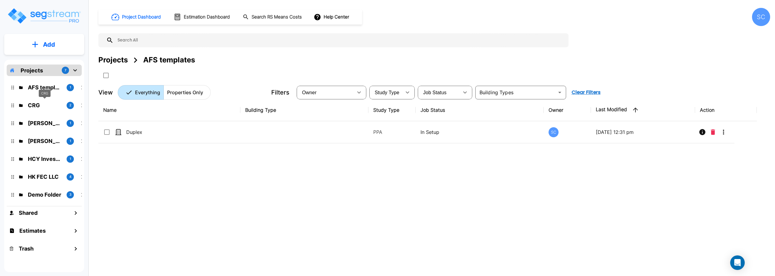
click at [39, 107] on p "CRG" at bounding box center [45, 105] width 34 height 8
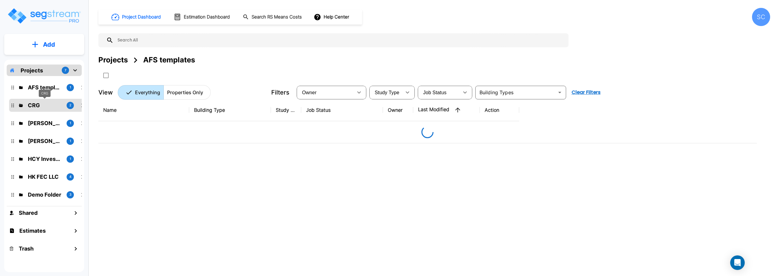
click at [39, 107] on p "CRG" at bounding box center [45, 105] width 34 height 8
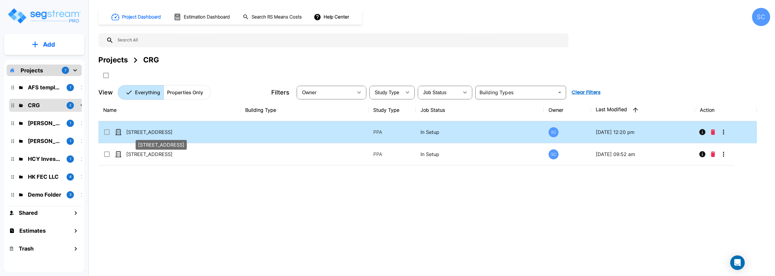
click at [142, 134] on p "[STREET_ADDRESS]" at bounding box center [156, 131] width 61 height 7
checkbox input "true"
click at [142, 134] on p "[STREET_ADDRESS]" at bounding box center [156, 131] width 61 height 7
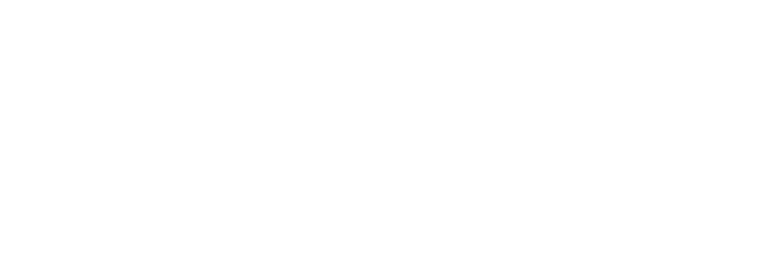
click at [0, 0] on html at bounding box center [0, 0] width 0 height 0
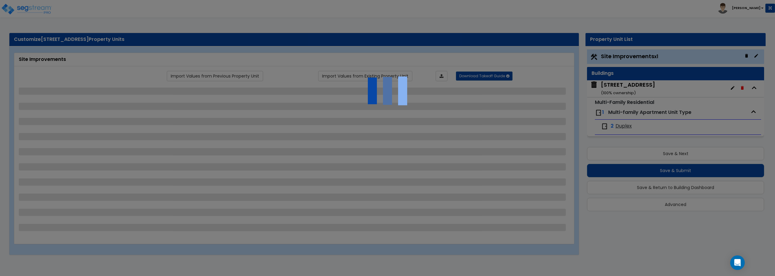
select select "2"
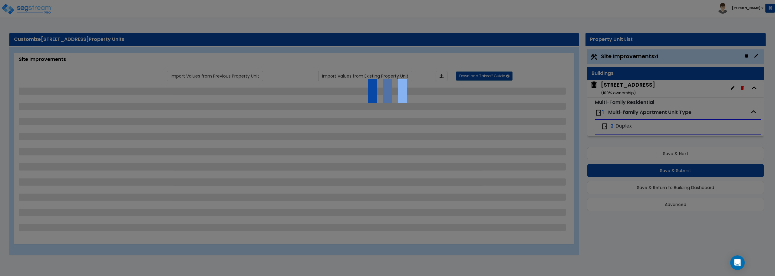
select select "2"
select select "1"
select select "2"
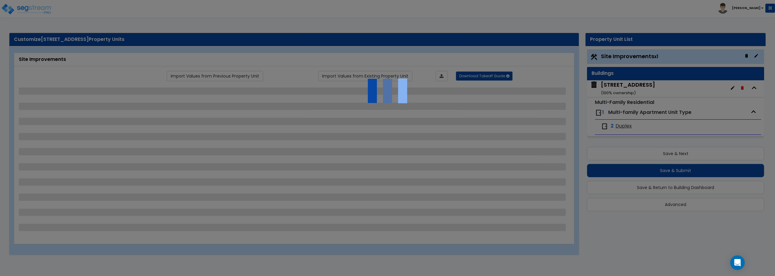
select select "2"
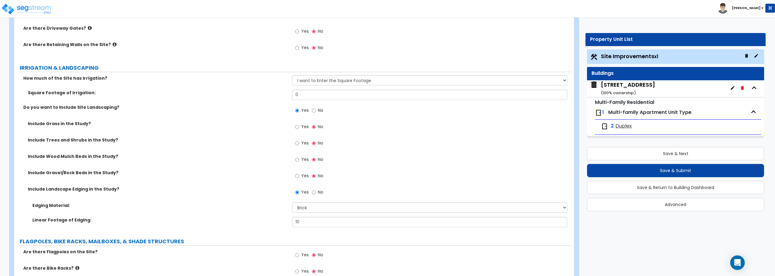
scroll to position [790, 0]
click at [650, 156] on button "Save & Next" at bounding box center [675, 153] width 177 height 13
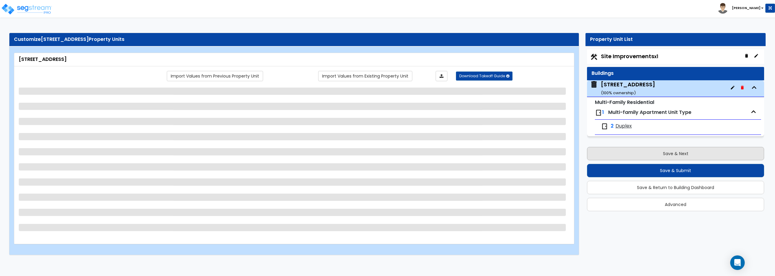
select select "7"
select select "1"
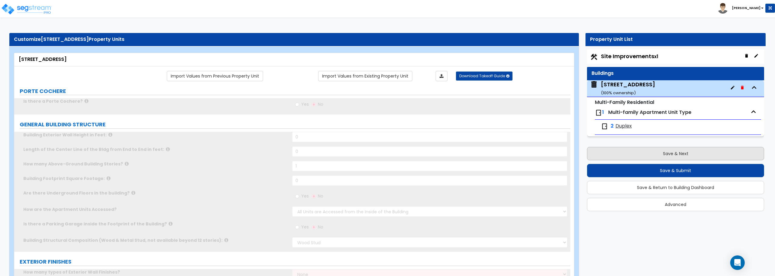
select select "1"
type input "2"
select select "2"
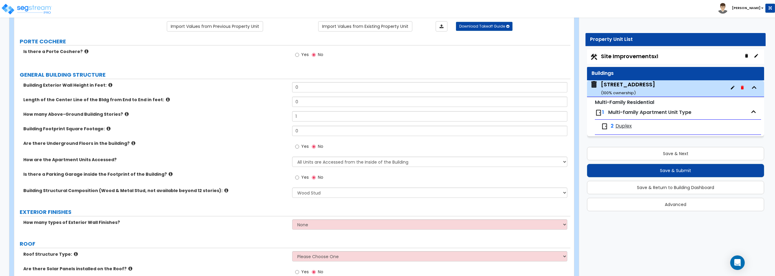
scroll to position [61, 0]
